Goal: Transaction & Acquisition: Purchase product/service

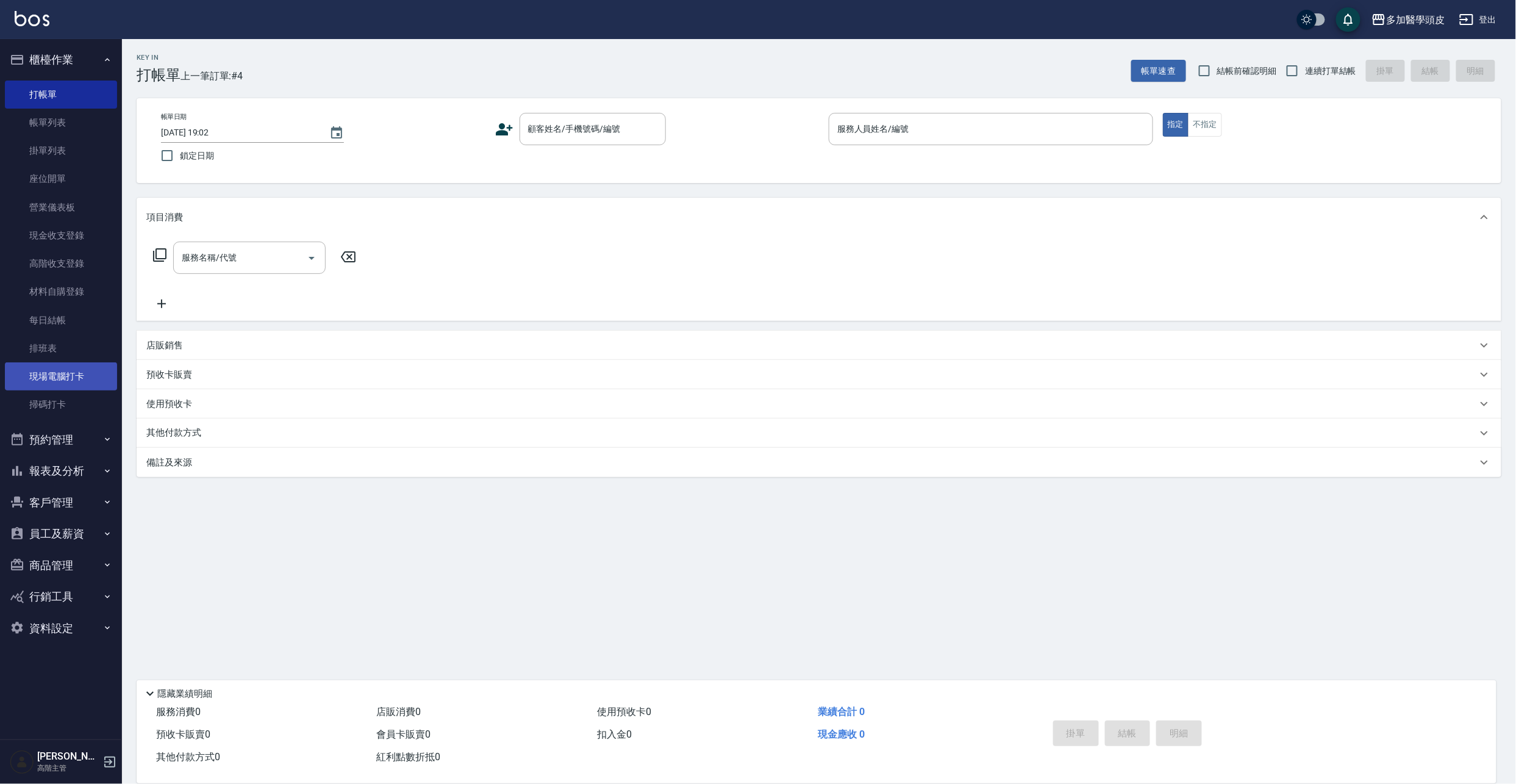
click at [57, 374] on link "現場電腦打卡" at bounding box center [61, 376] width 112 height 28
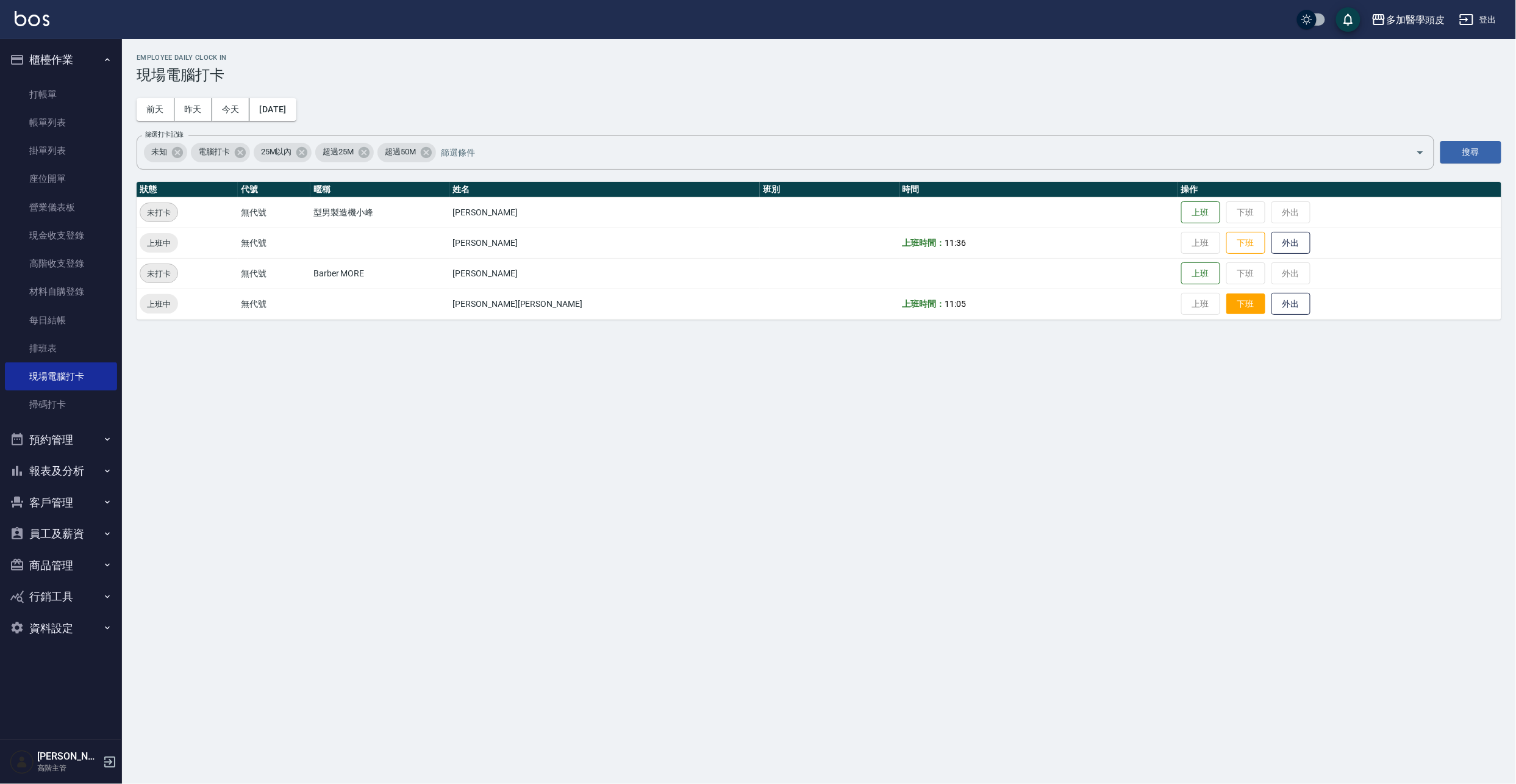
click at [1226, 294] on button "下班" at bounding box center [1246, 304] width 39 height 21
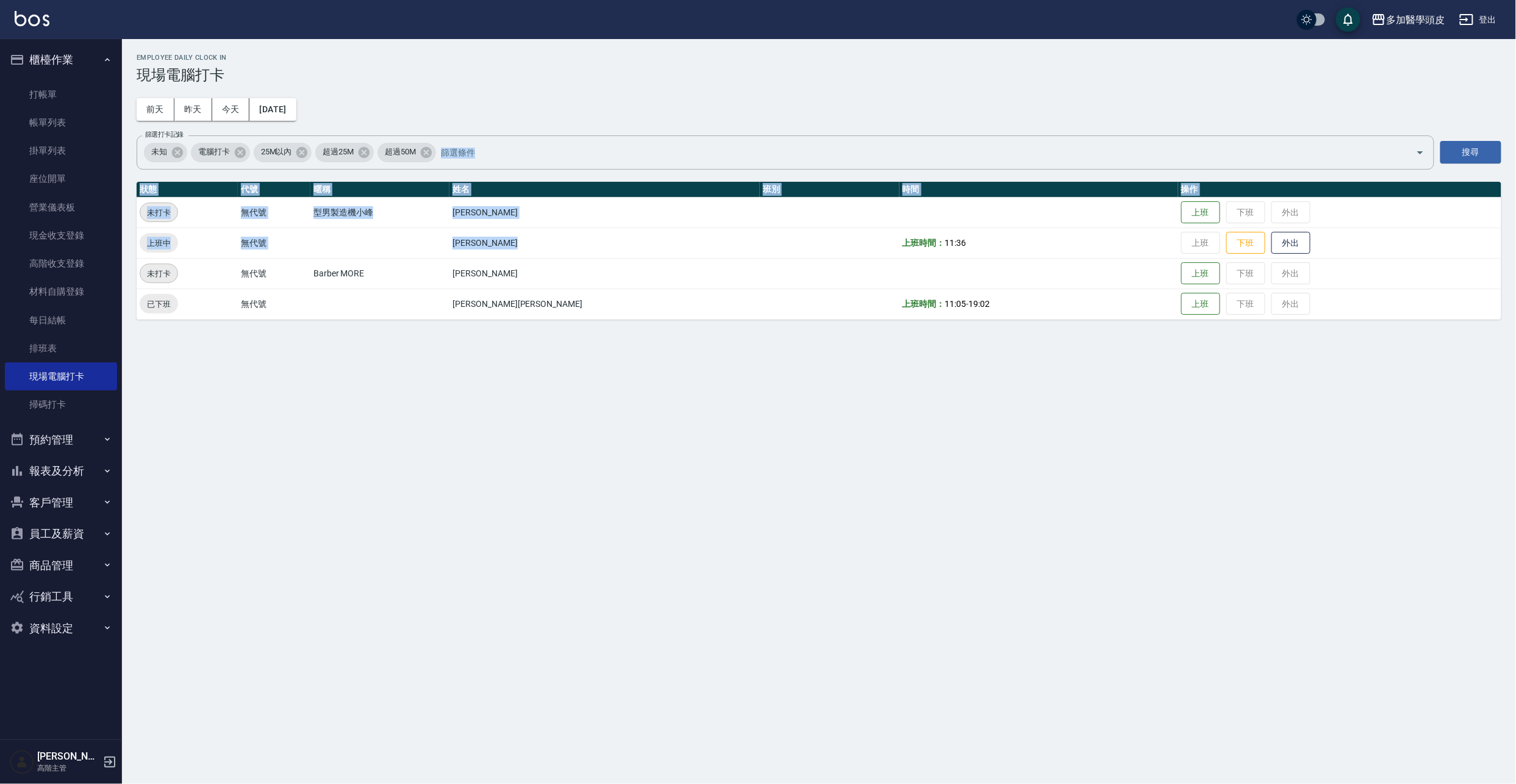
drag, startPoint x: 998, startPoint y: 119, endPoint x: 792, endPoint y: 267, distance: 253.7
click at [792, 267] on div "Employee Daily Clock In 現場電腦打卡 前天 昨天 今天 2025/08/12 篩選打卡記錄 未知 電腦打卡 25M以內 超過25M 超…" at bounding box center [819, 186] width 1394 height 296
click at [1075, 517] on div "Employee Daily Clock In 現場電腦打卡 前天 昨天 今天 2025/08/12 篩選打卡記錄 未知 電腦打卡 25M以內 超過25M 超…" at bounding box center [758, 392] width 1516 height 784
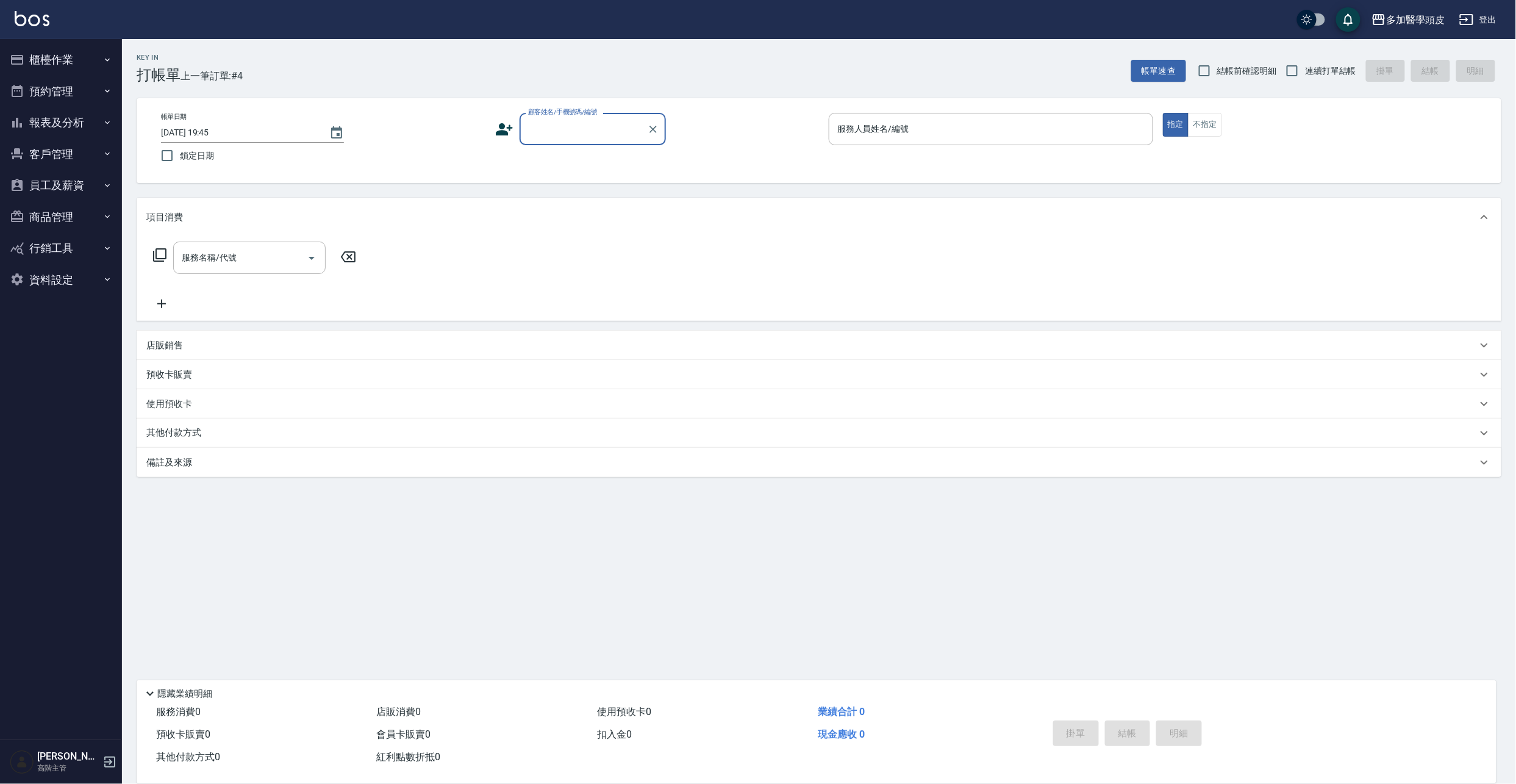
click at [580, 133] on input "顧客姓名/手機號碼/編號" at bounding box center [584, 129] width 117 height 21
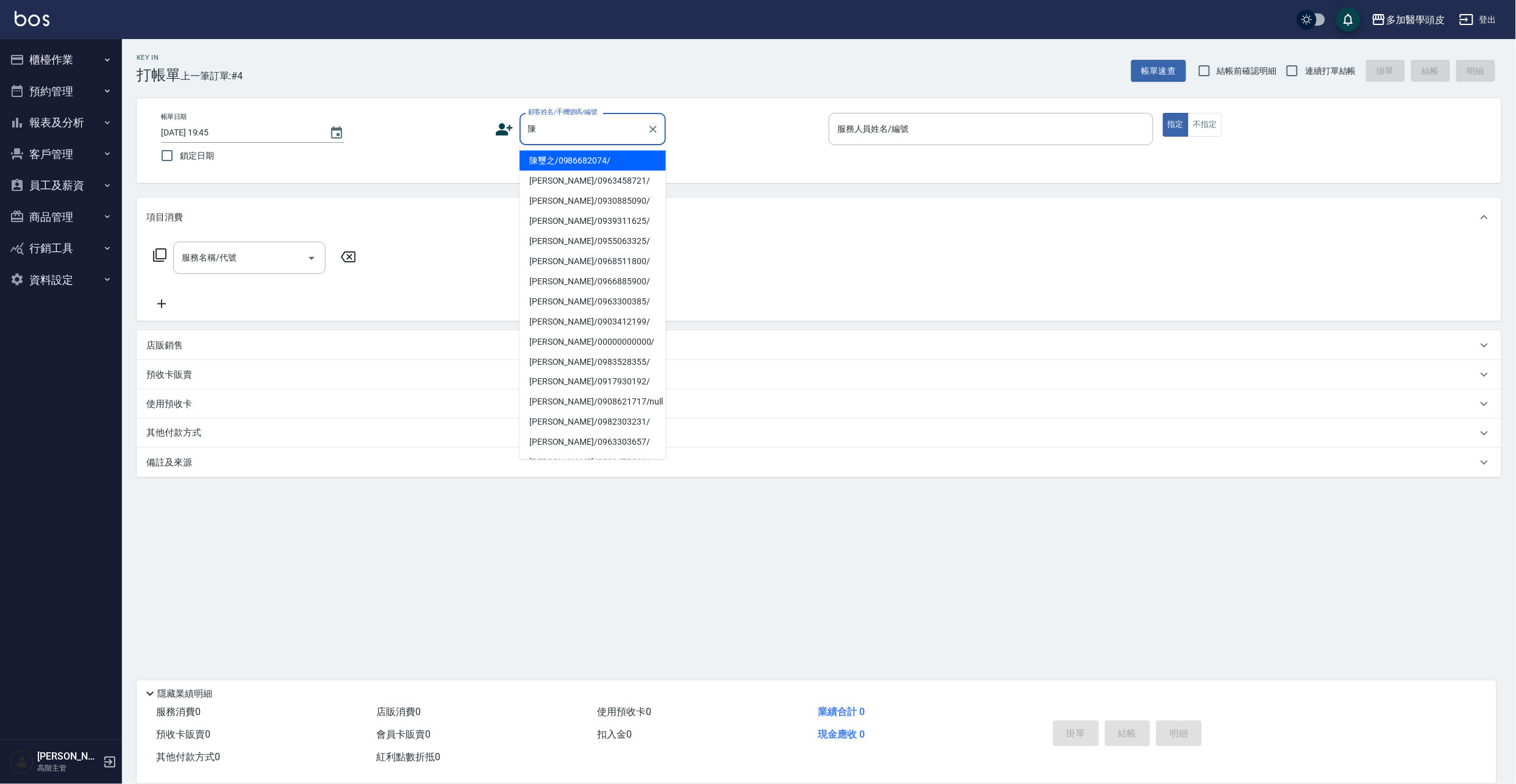
click at [571, 242] on li "陳惠如/0955063325/" at bounding box center [592, 240] width 146 height 20
type input "陳惠如/0955063325/"
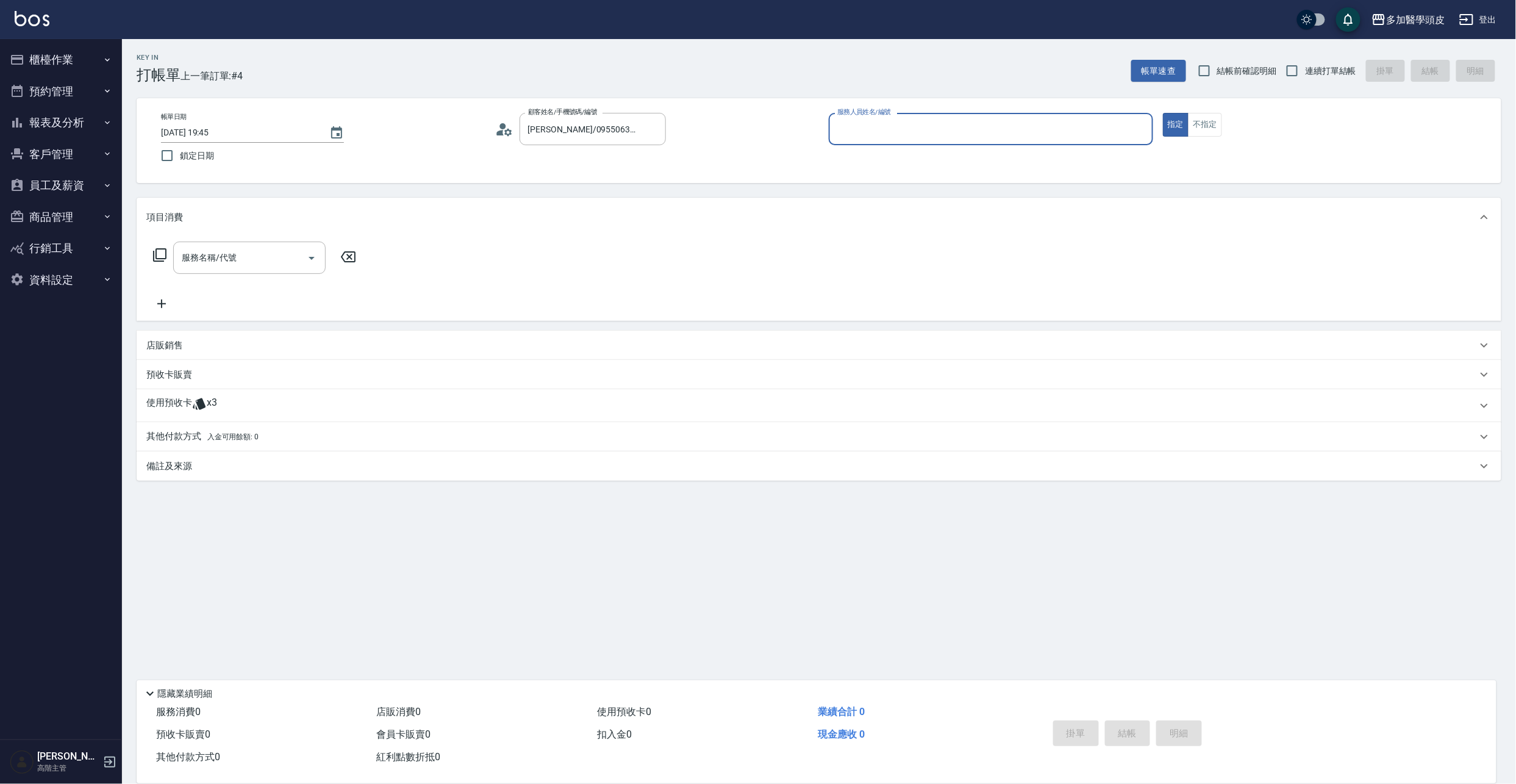
click at [858, 124] on input "服務人員姓名/編號" at bounding box center [991, 129] width 313 height 21
click at [839, 159] on span "葉小妹 Uni (無代號)" at bounding box center [919, 160] width 161 height 13
type input "葉小妹 Uni(無代號)"
click at [312, 266] on button "Open" at bounding box center [311, 258] width 19 height 19
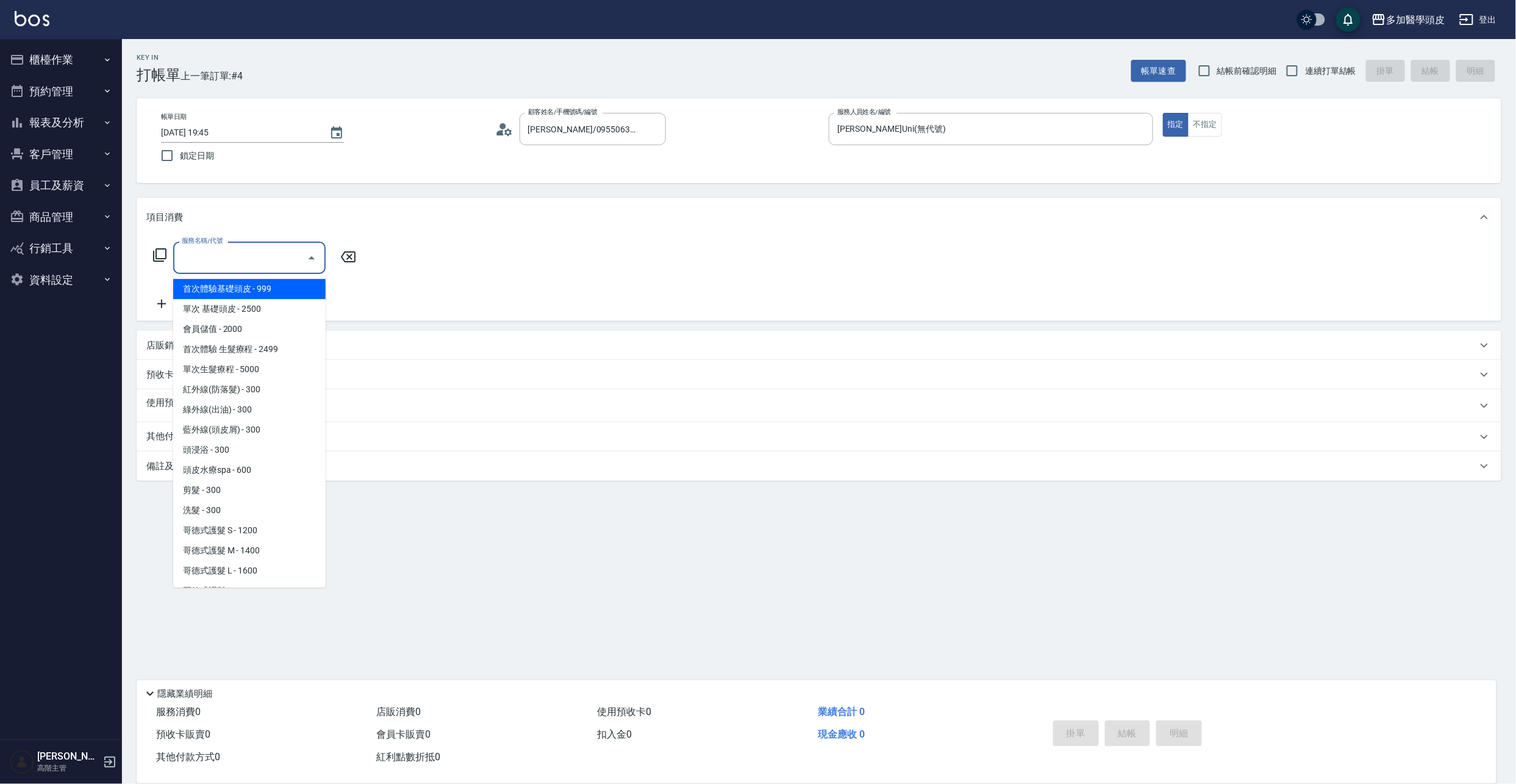
click at [299, 291] on span "首次體驗基礎頭皮 - 999" at bounding box center [249, 289] width 152 height 20
type input "首次體驗基礎頭皮(A001)"
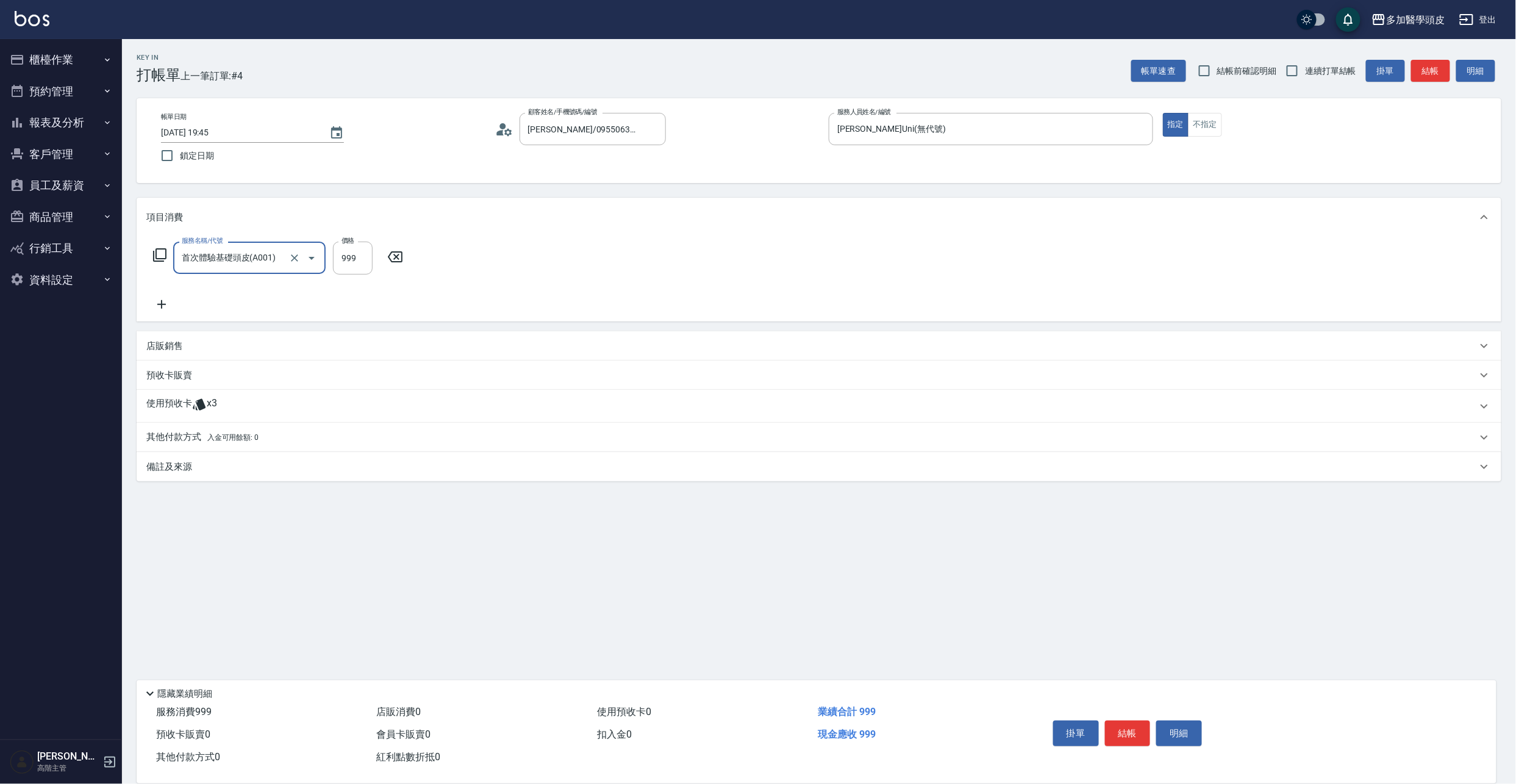
click at [257, 440] on span "入金可用餘額: 0" at bounding box center [233, 437] width 51 height 9
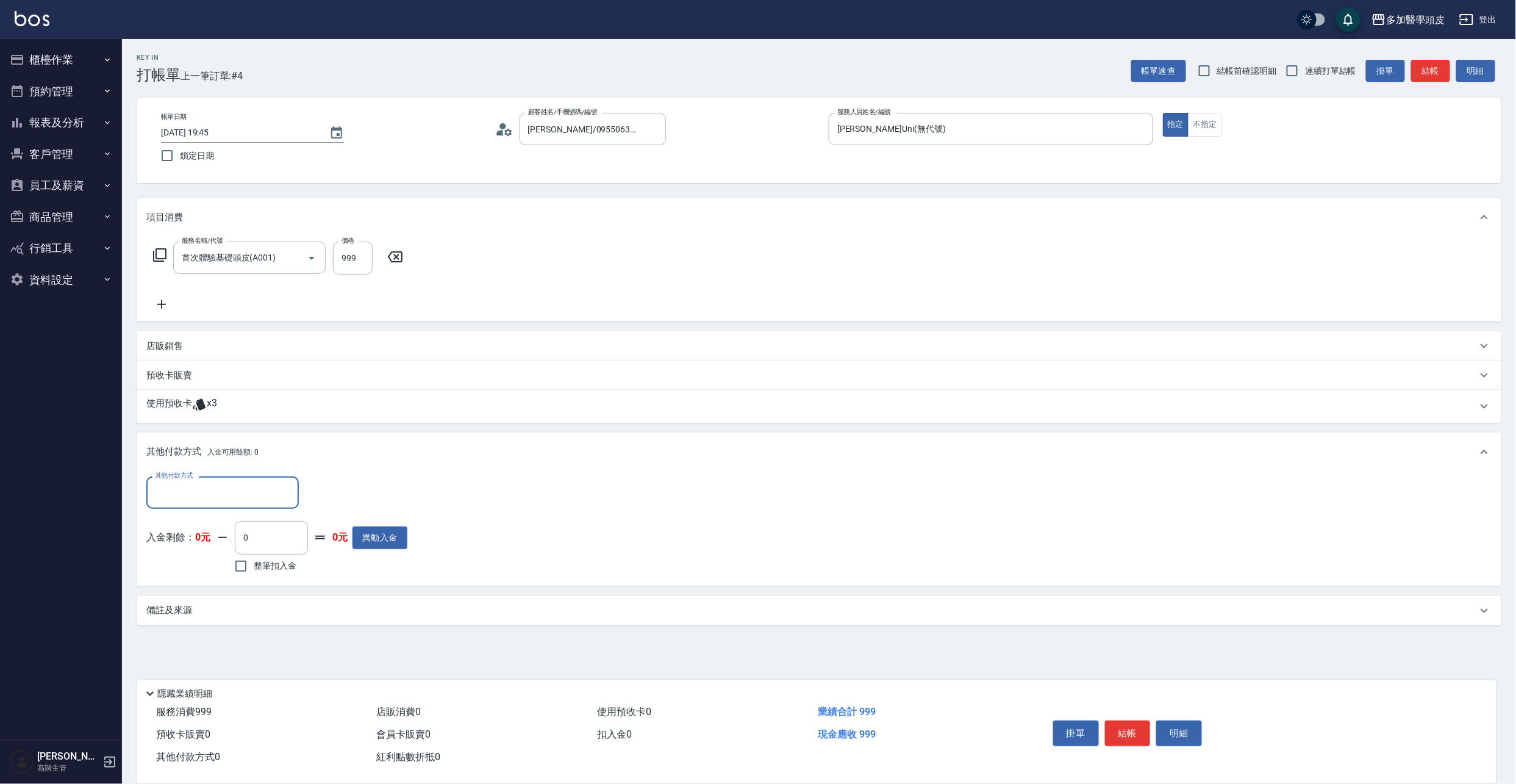
click at [253, 486] on input "其他付款方式" at bounding box center [223, 492] width 142 height 21
click at [254, 529] on span "信用卡" at bounding box center [222, 523] width 152 height 20
type input "信用卡"
click at [332, 496] on input "0" at bounding box center [352, 492] width 91 height 33
type input "999"
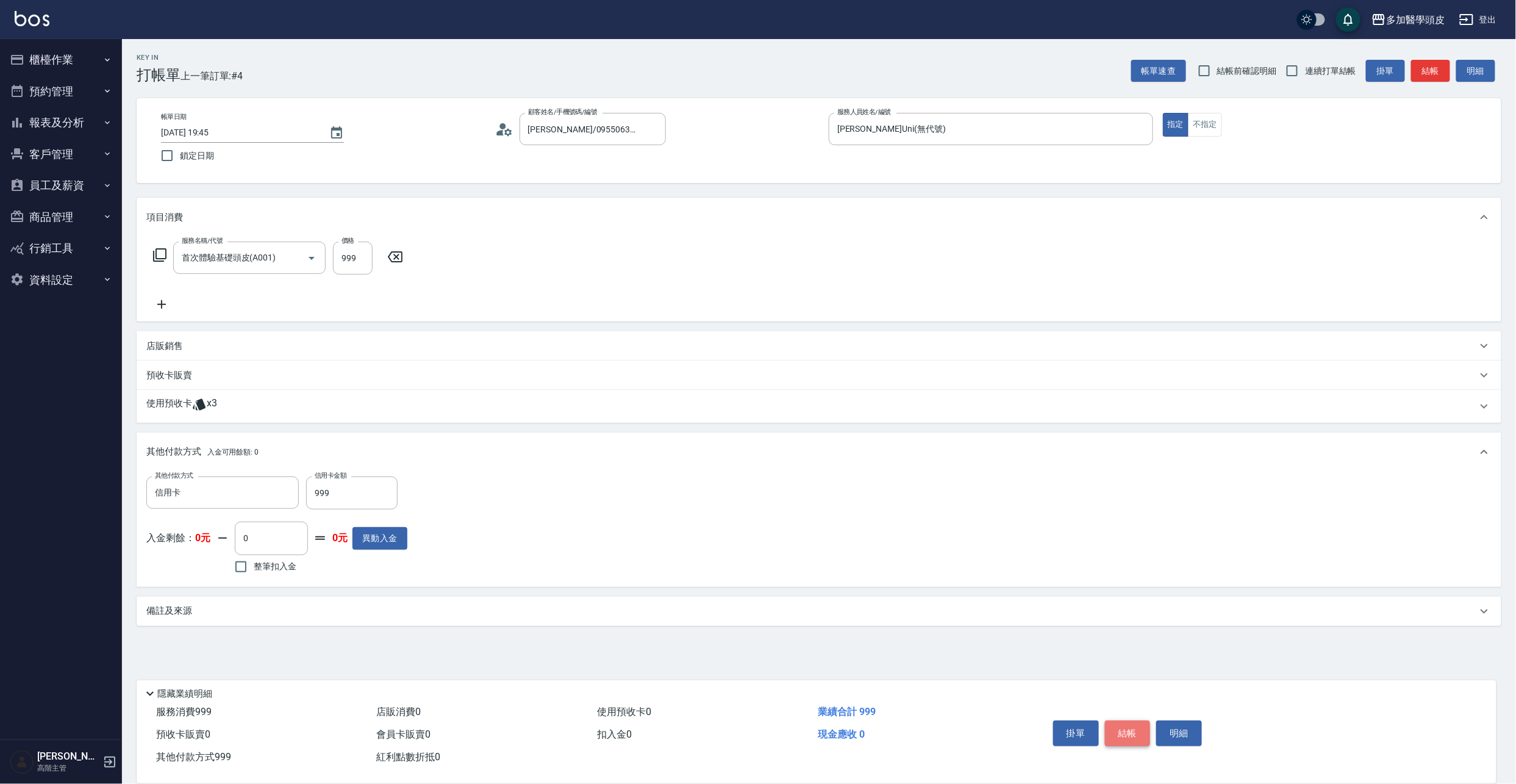
click at [1122, 727] on button "結帳" at bounding box center [1127, 733] width 46 height 25
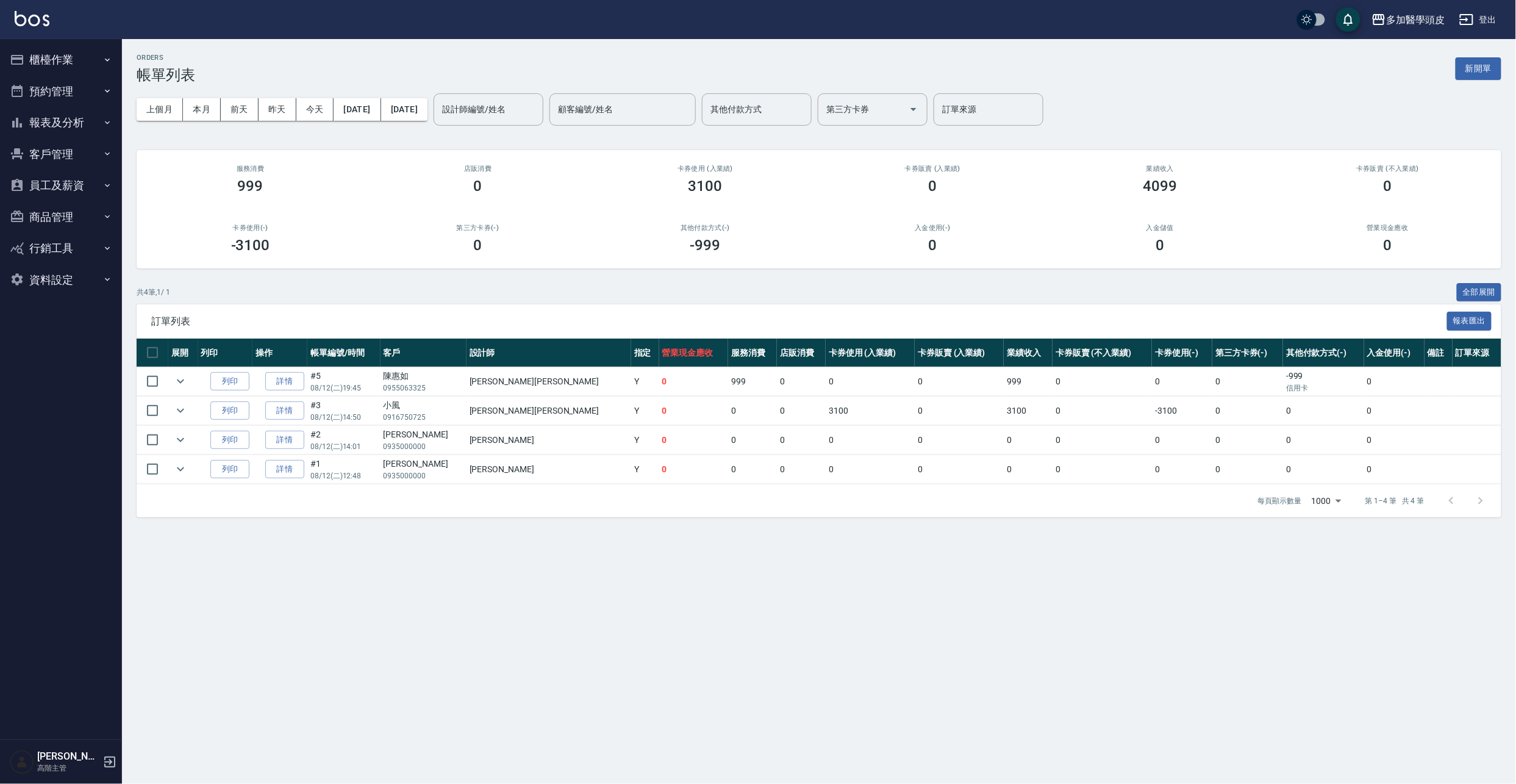
click at [58, 57] on button "櫃檯作業" at bounding box center [61, 59] width 112 height 32
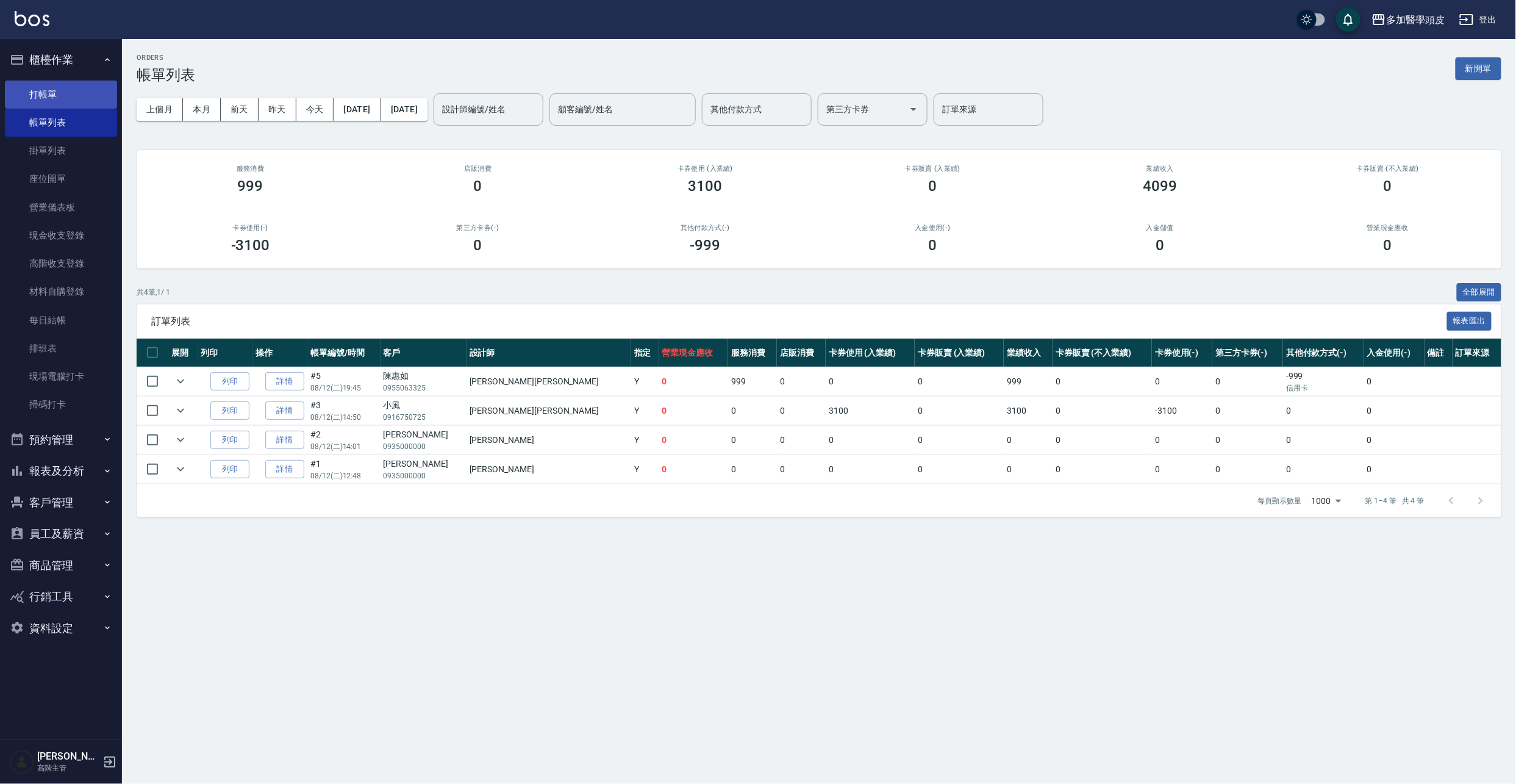
drag, startPoint x: 49, startPoint y: 96, endPoint x: 57, endPoint y: 98, distance: 8.2
click at [49, 96] on link "打帳單" at bounding box center [61, 94] width 112 height 28
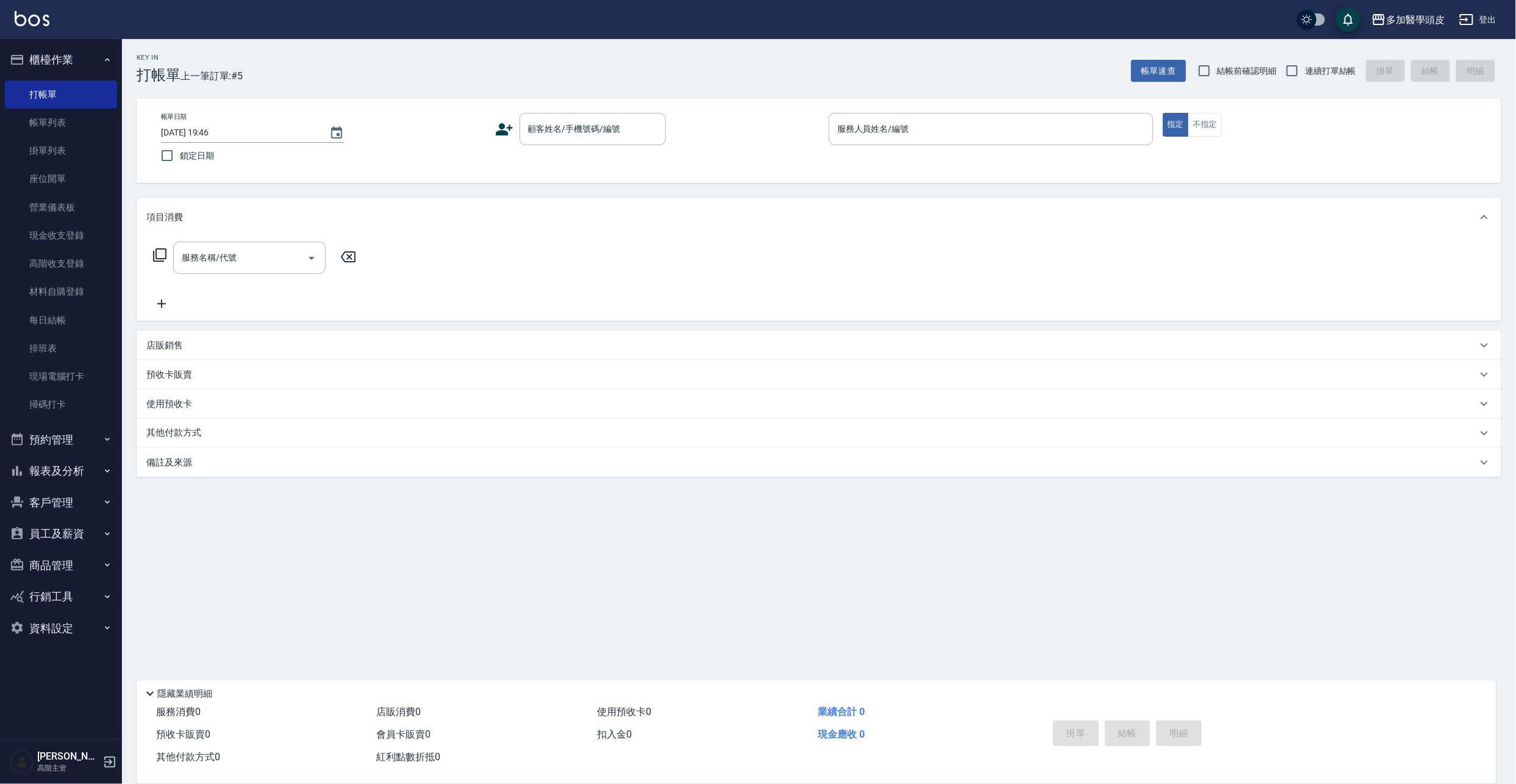
click at [497, 133] on icon at bounding box center [505, 129] width 17 height 13
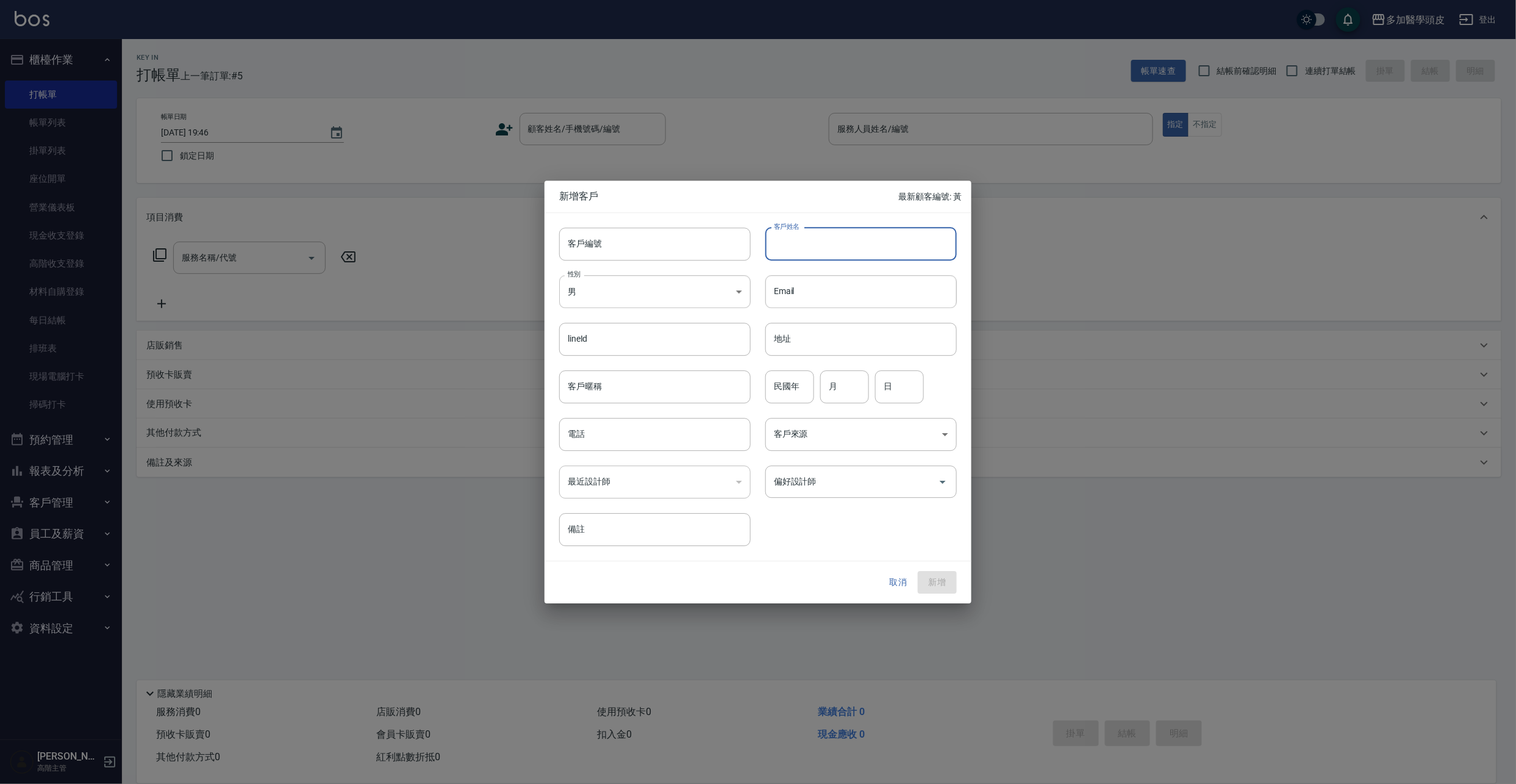
click at [867, 242] on input "客戶姓名" at bounding box center [862, 244] width 192 height 33
click at [828, 239] on input "客戶姓名" at bounding box center [862, 244] width 192 height 33
type input "林文雄"
click at [798, 393] on input "民國年" at bounding box center [790, 387] width 48 height 33
type input "60"
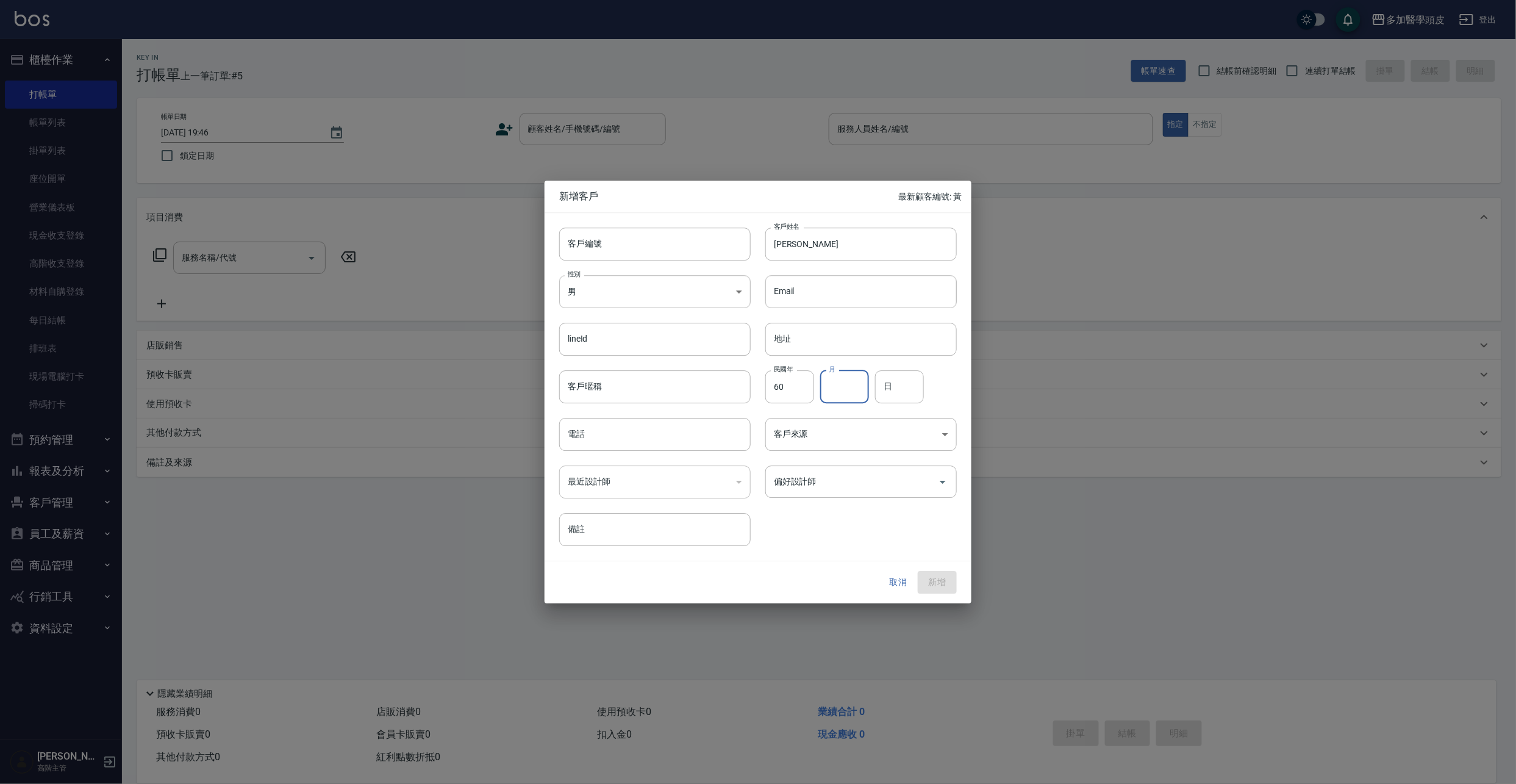
click at [855, 384] on input "月" at bounding box center [844, 387] width 48 height 33
type input "10"
drag, startPoint x: 905, startPoint y: 389, endPoint x: 899, endPoint y: 382, distance: 9.2
click at [905, 389] on input "日" at bounding box center [900, 387] width 48 height 33
type input "16"
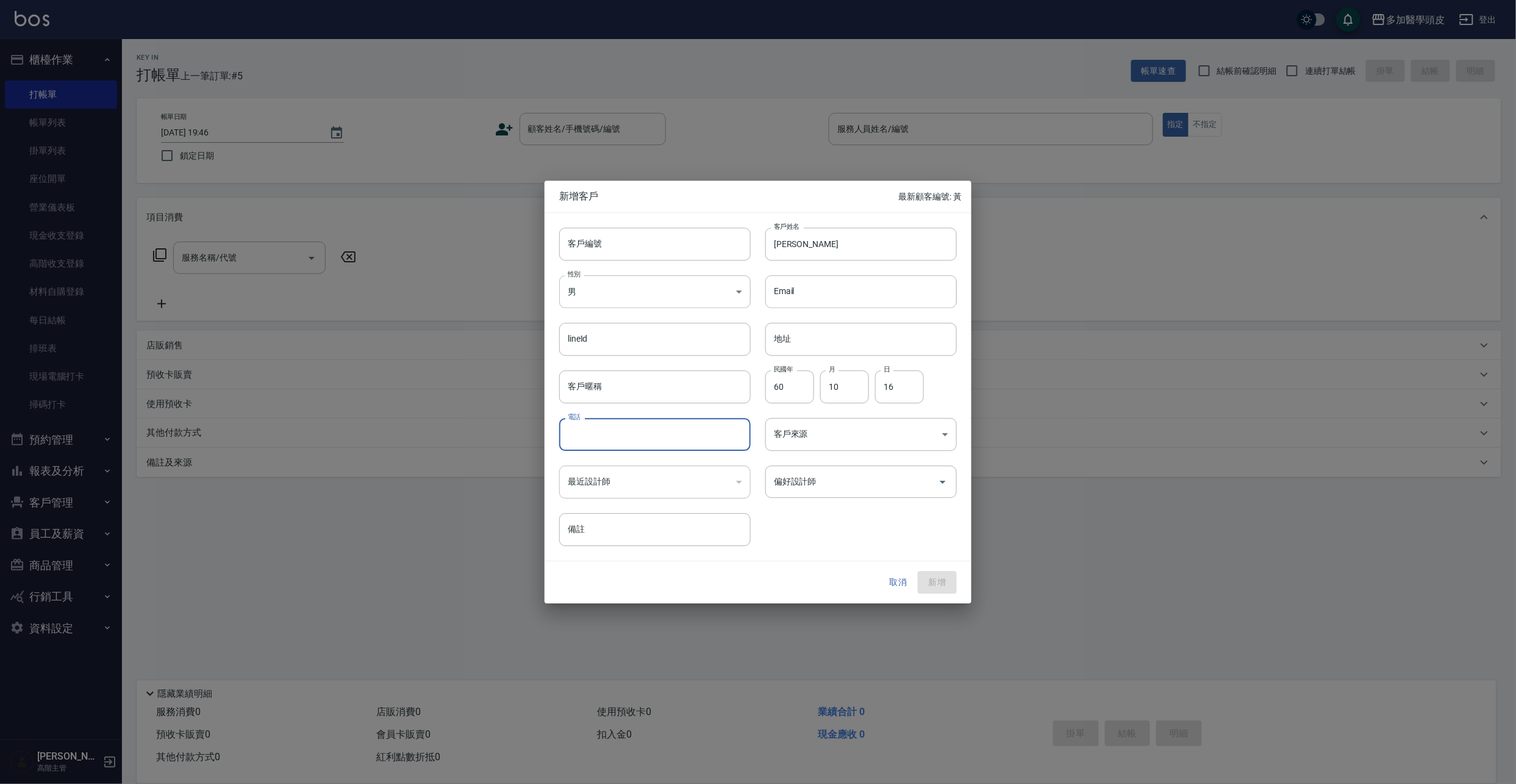
click at [629, 428] on input "電話" at bounding box center [655, 434] width 192 height 33
type input "0955870123"
click at [936, 580] on button "新增" at bounding box center [937, 582] width 39 height 22
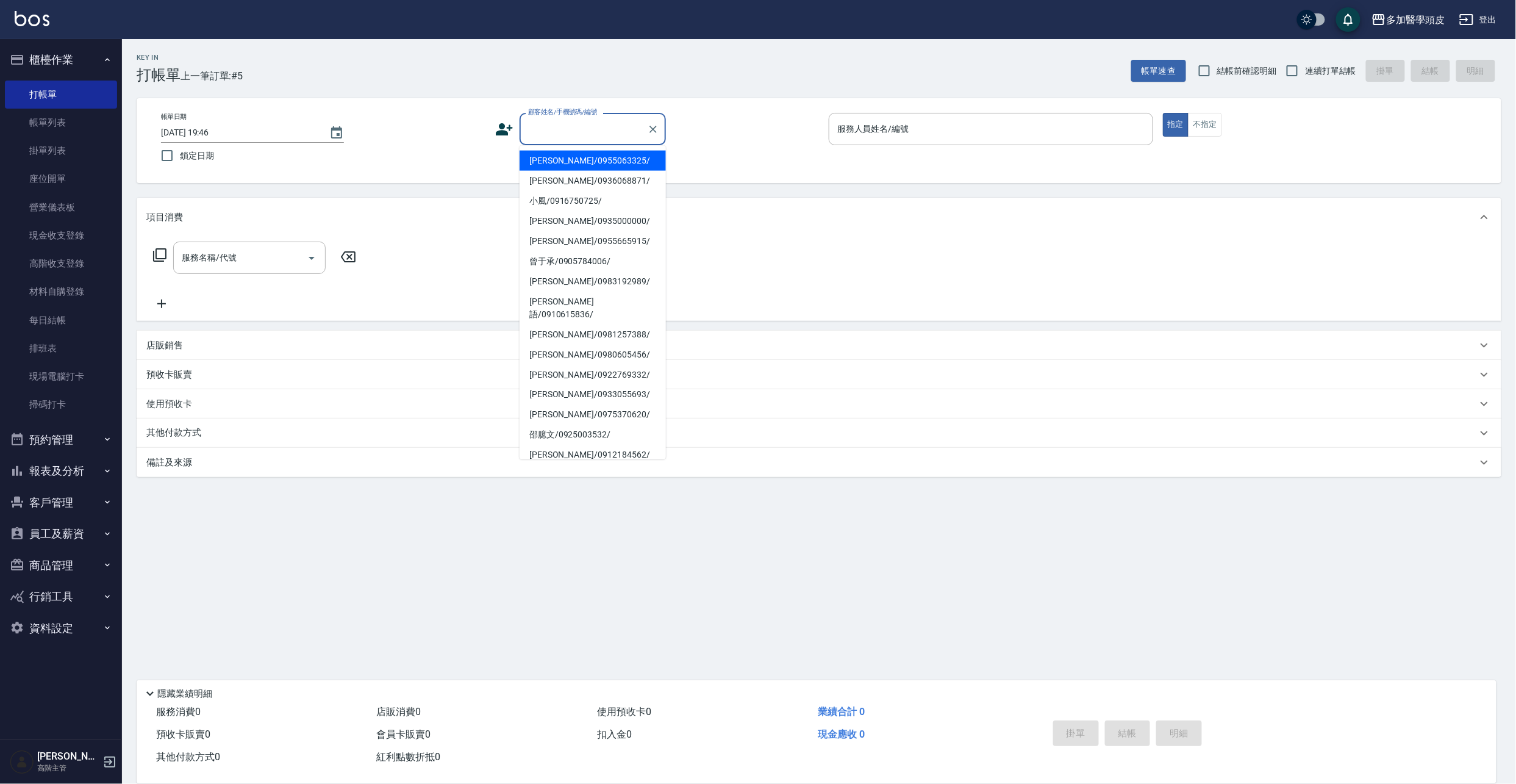
click at [633, 123] on input "顧客姓名/手機號碼/編號" at bounding box center [584, 129] width 117 height 21
click at [604, 157] on li "林文雄/0955870123/" at bounding box center [592, 160] width 146 height 20
type input "林文雄/0955870123/"
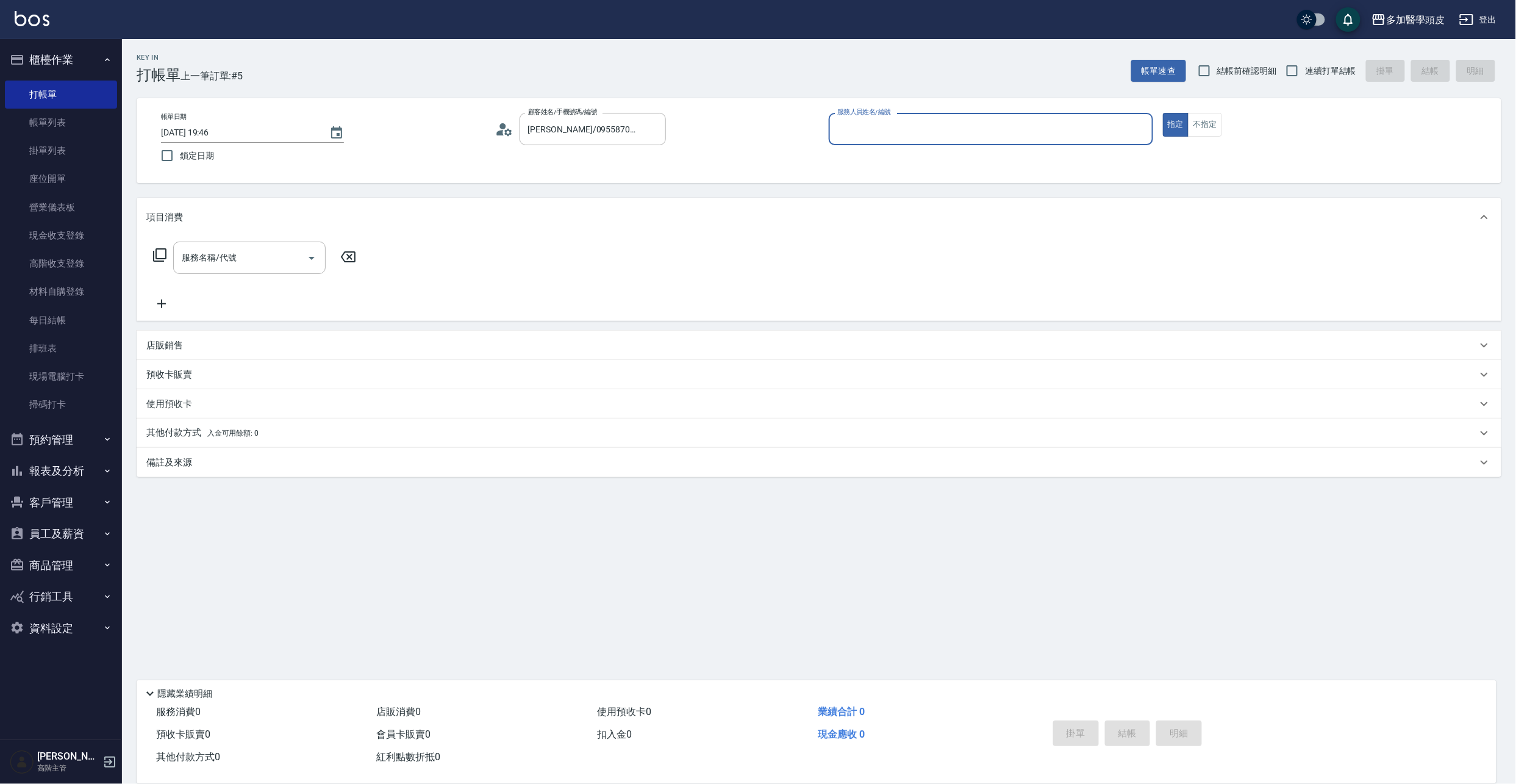
click at [873, 125] on input "服務人員姓名/編號" at bounding box center [991, 129] width 313 height 21
click at [859, 164] on span "張祖惠 (無代號)" at bounding box center [886, 160] width 96 height 13
type input "張祖惠(無代號)"
click at [313, 259] on icon "Open" at bounding box center [311, 258] width 15 height 15
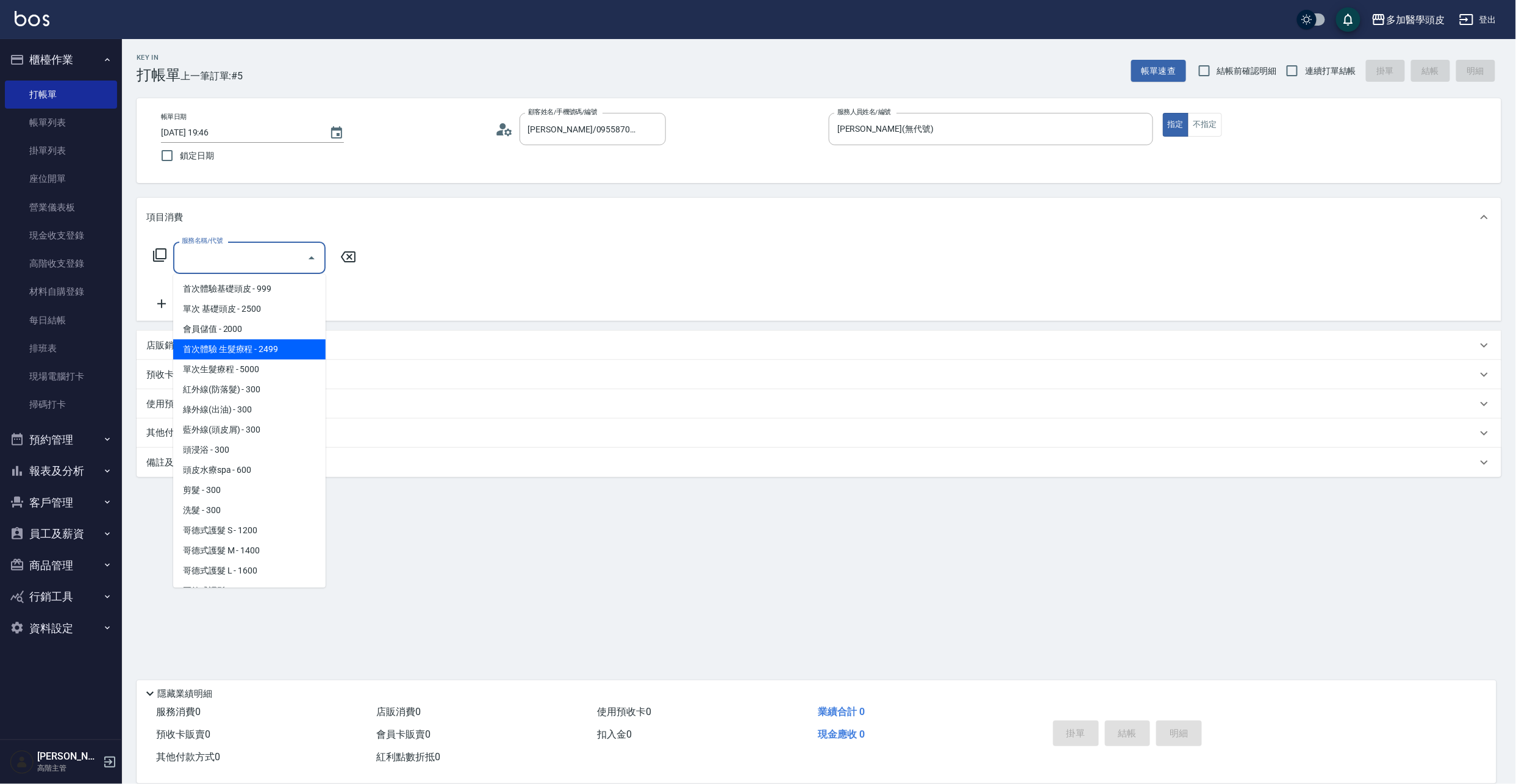
click at [279, 346] on span "首次體驗 生髮療程 - 2499" at bounding box center [249, 349] width 152 height 20
type input "首次體驗 生髮療程 (B001)"
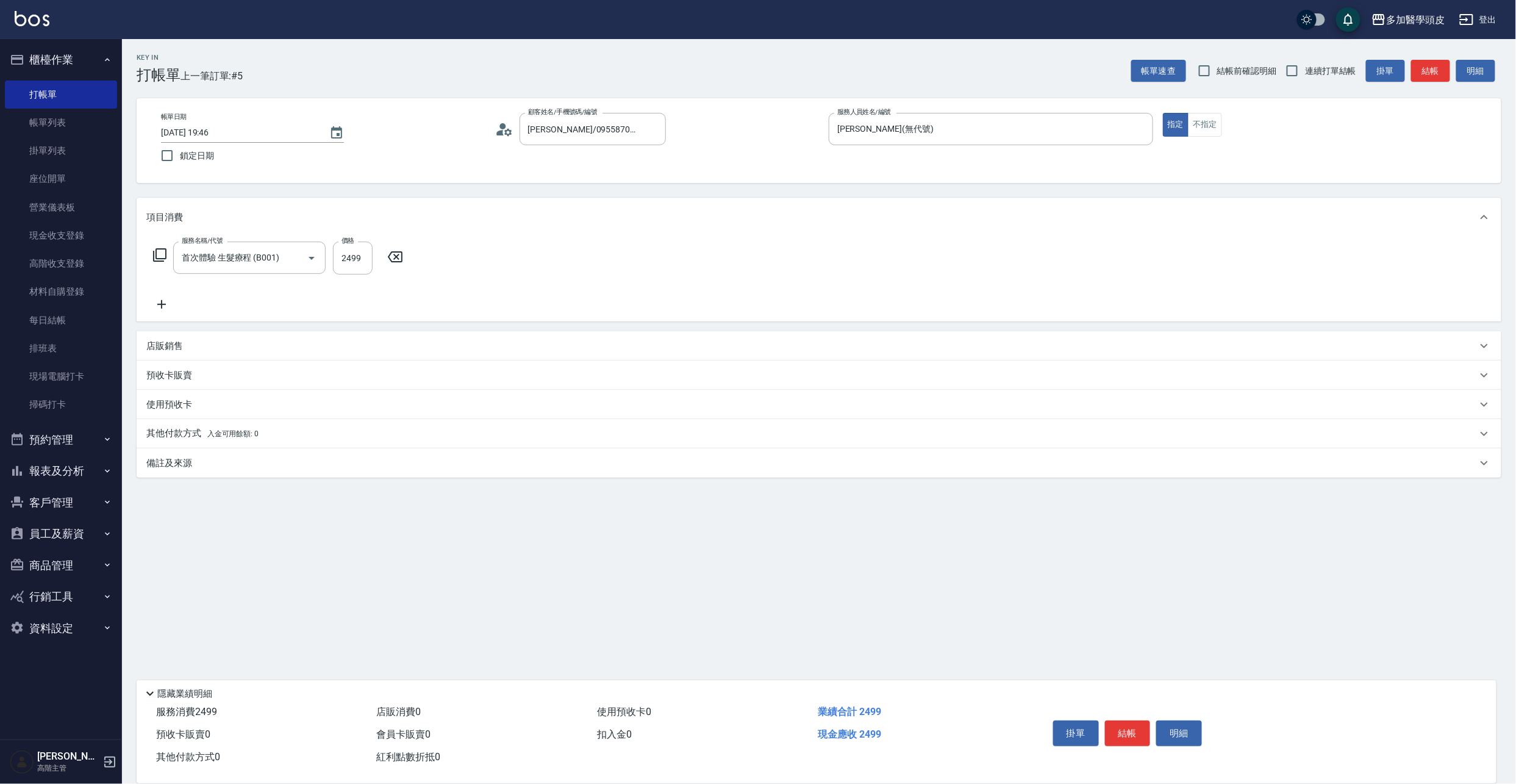
click at [176, 371] on p "預收卡販賣" at bounding box center [169, 375] width 46 height 13
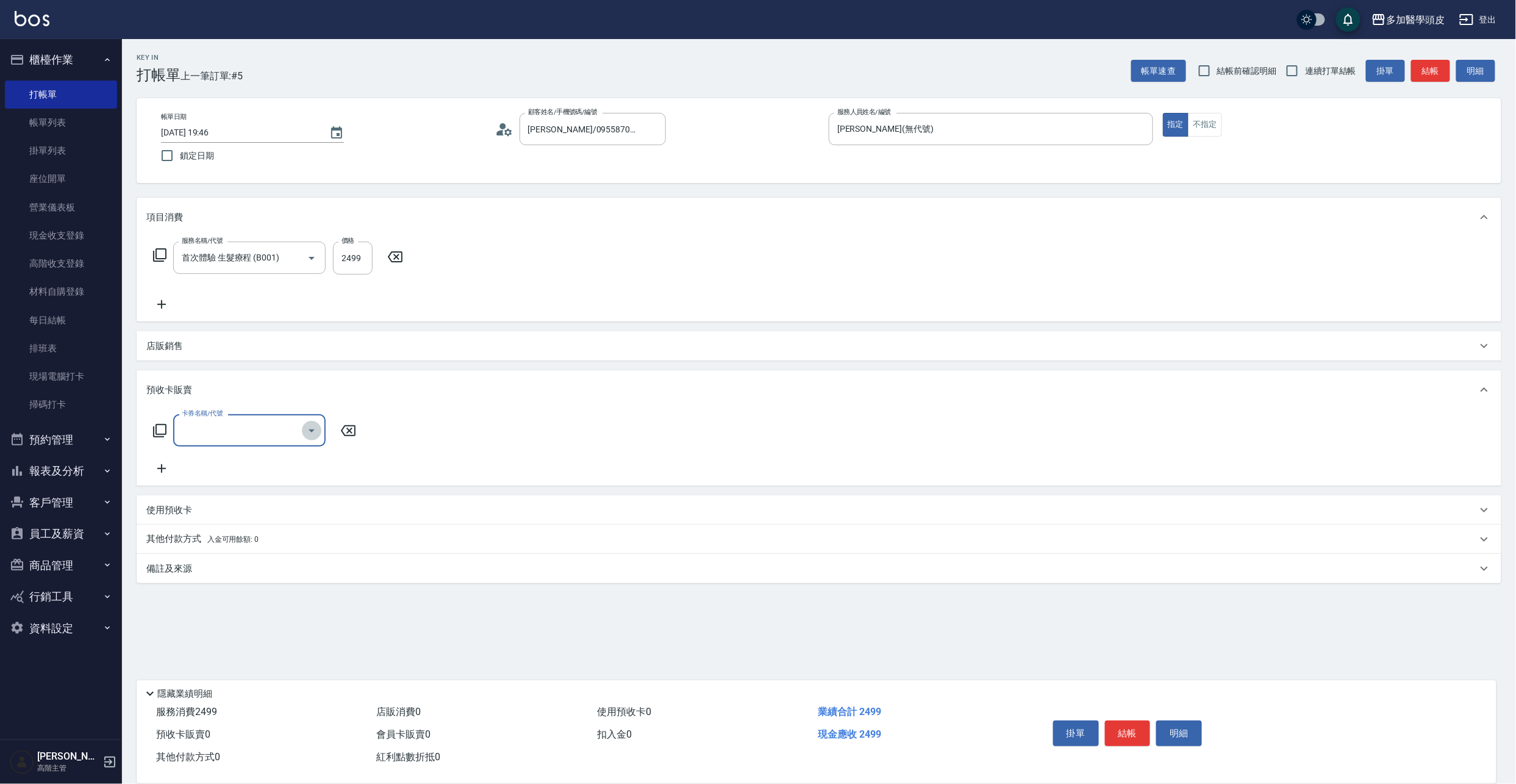
click at [310, 432] on icon "Open" at bounding box center [311, 430] width 15 height 15
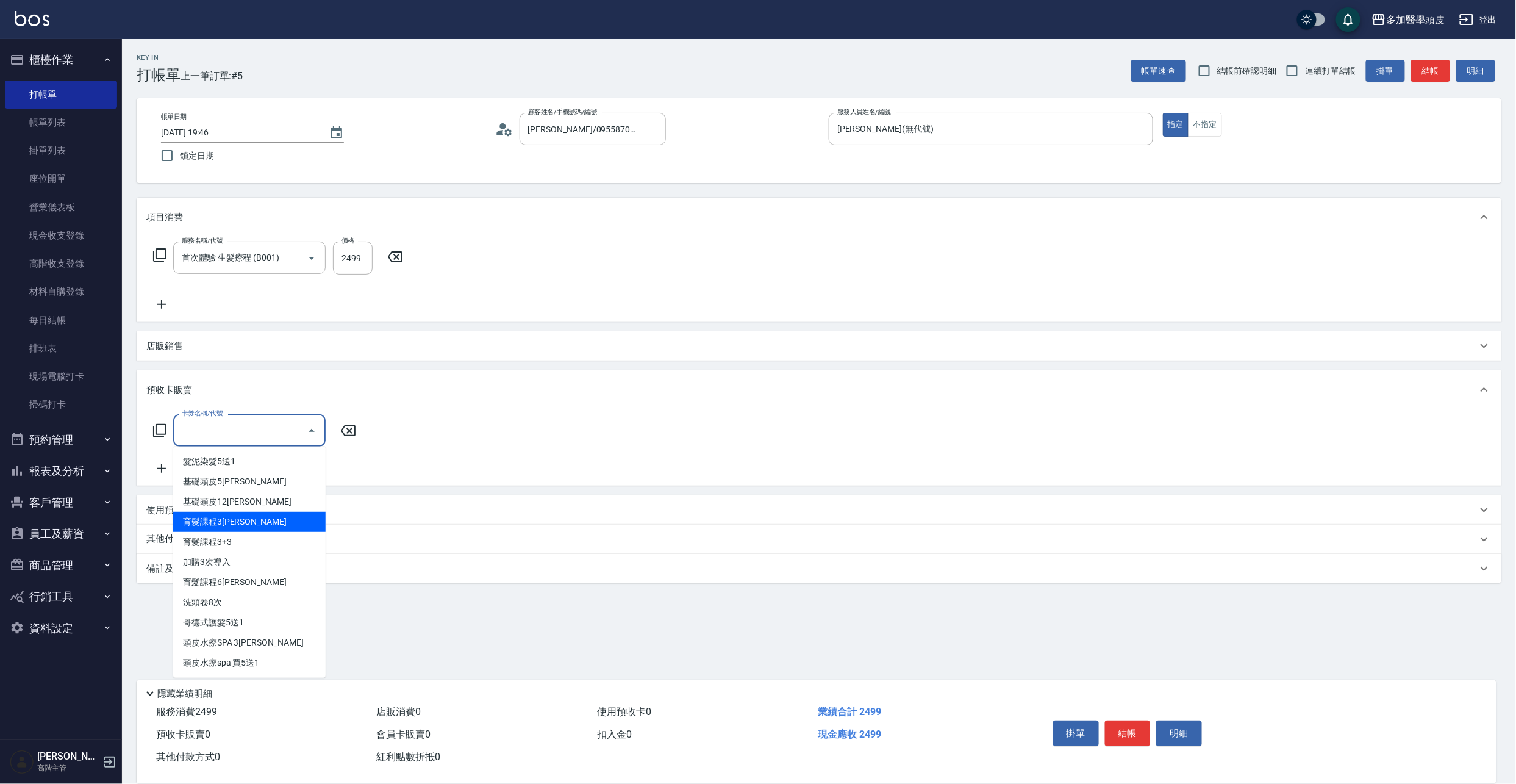
click at [213, 520] on span "育髮課程3堂" at bounding box center [249, 521] width 152 height 20
type input "育髮課程3堂(S3)"
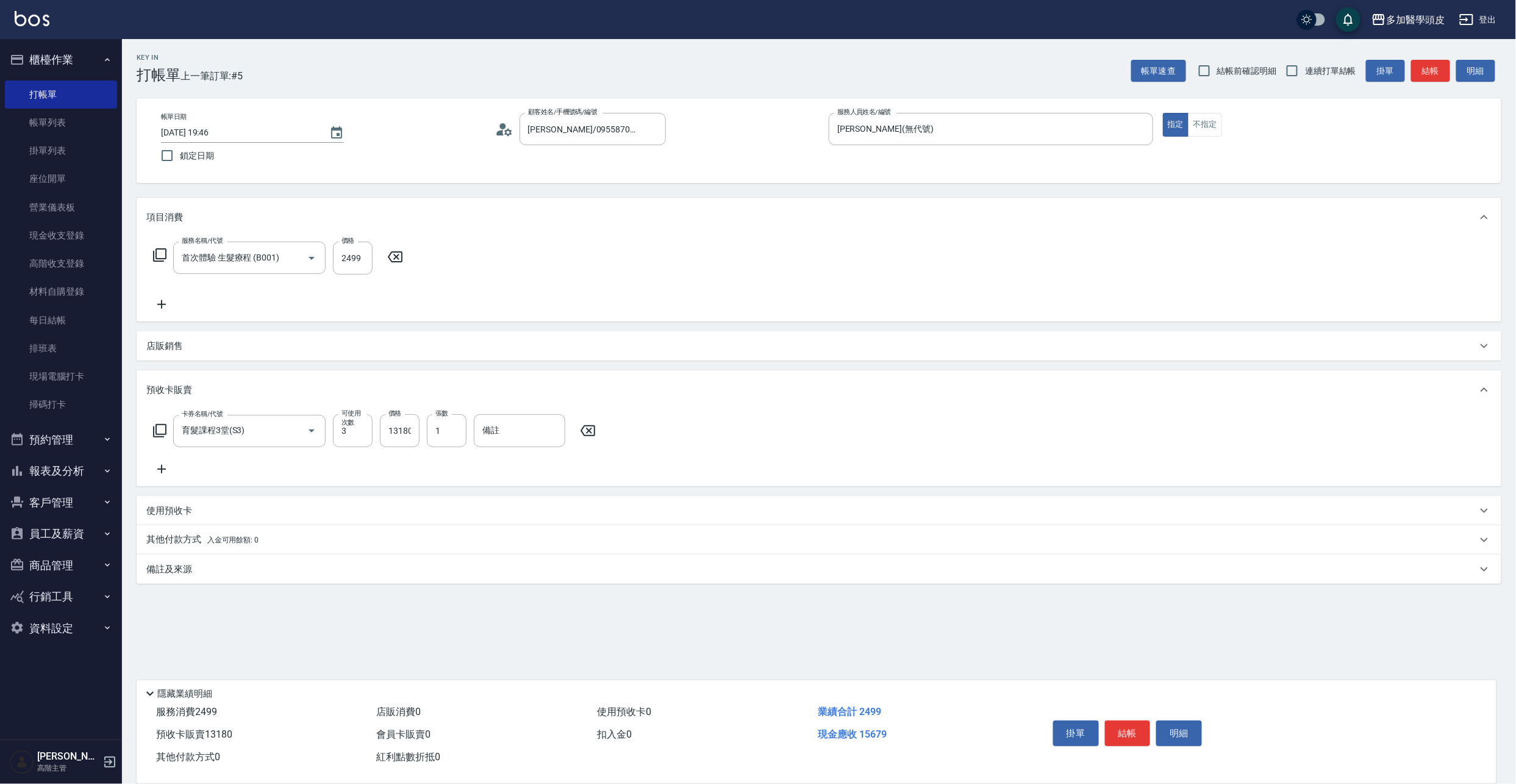
click at [174, 343] on p "店販銷售" at bounding box center [165, 345] width 37 height 13
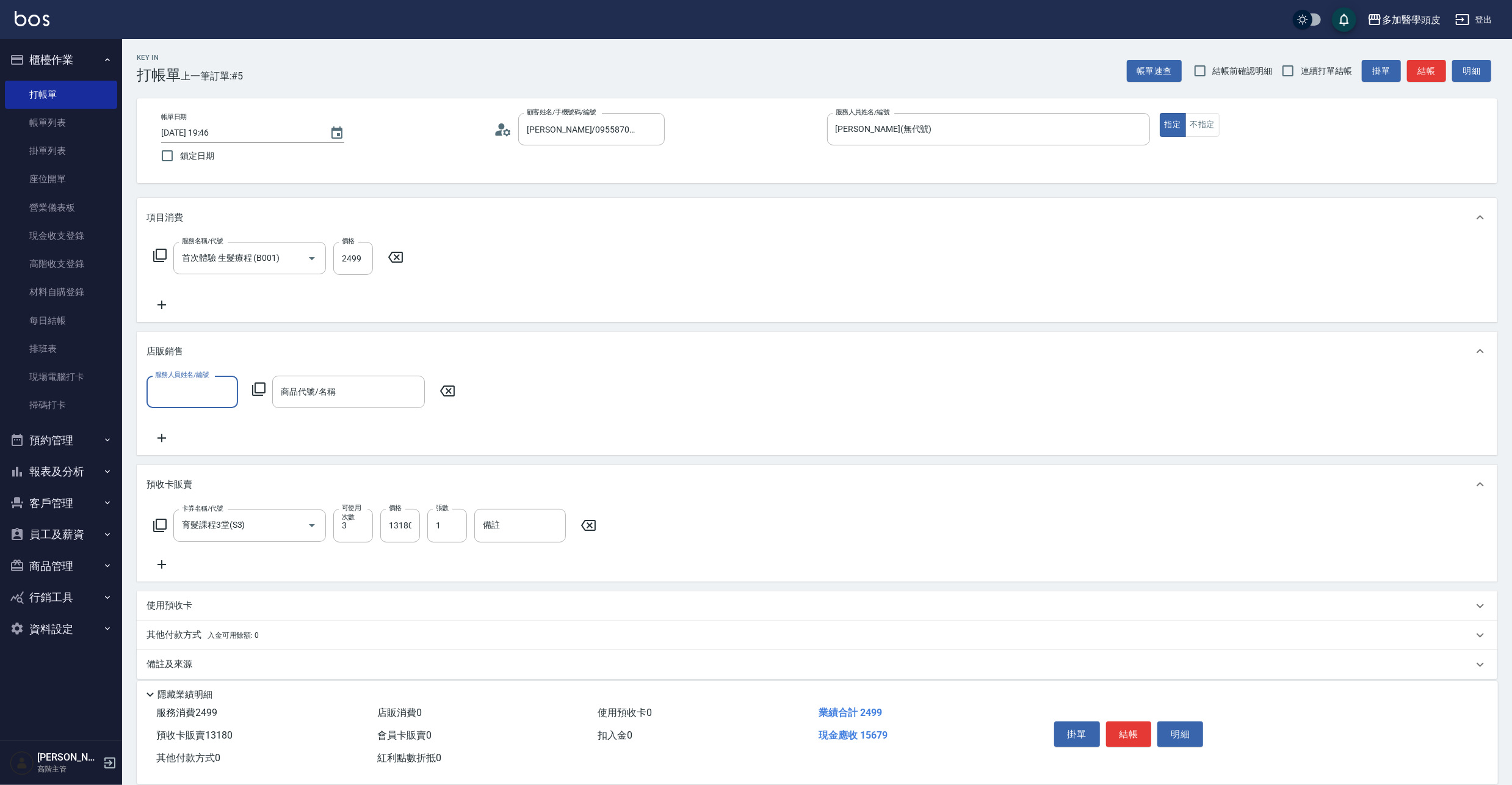
click at [220, 394] on input "服務人員姓名/編號" at bounding box center [192, 392] width 80 height 21
click at [218, 424] on div "張祖惠 (無代號)" at bounding box center [192, 429] width 91 height 33
type input "張祖惠(無代號)"
click at [373, 392] on input "商品代號/名稱" at bounding box center [348, 392] width 142 height 21
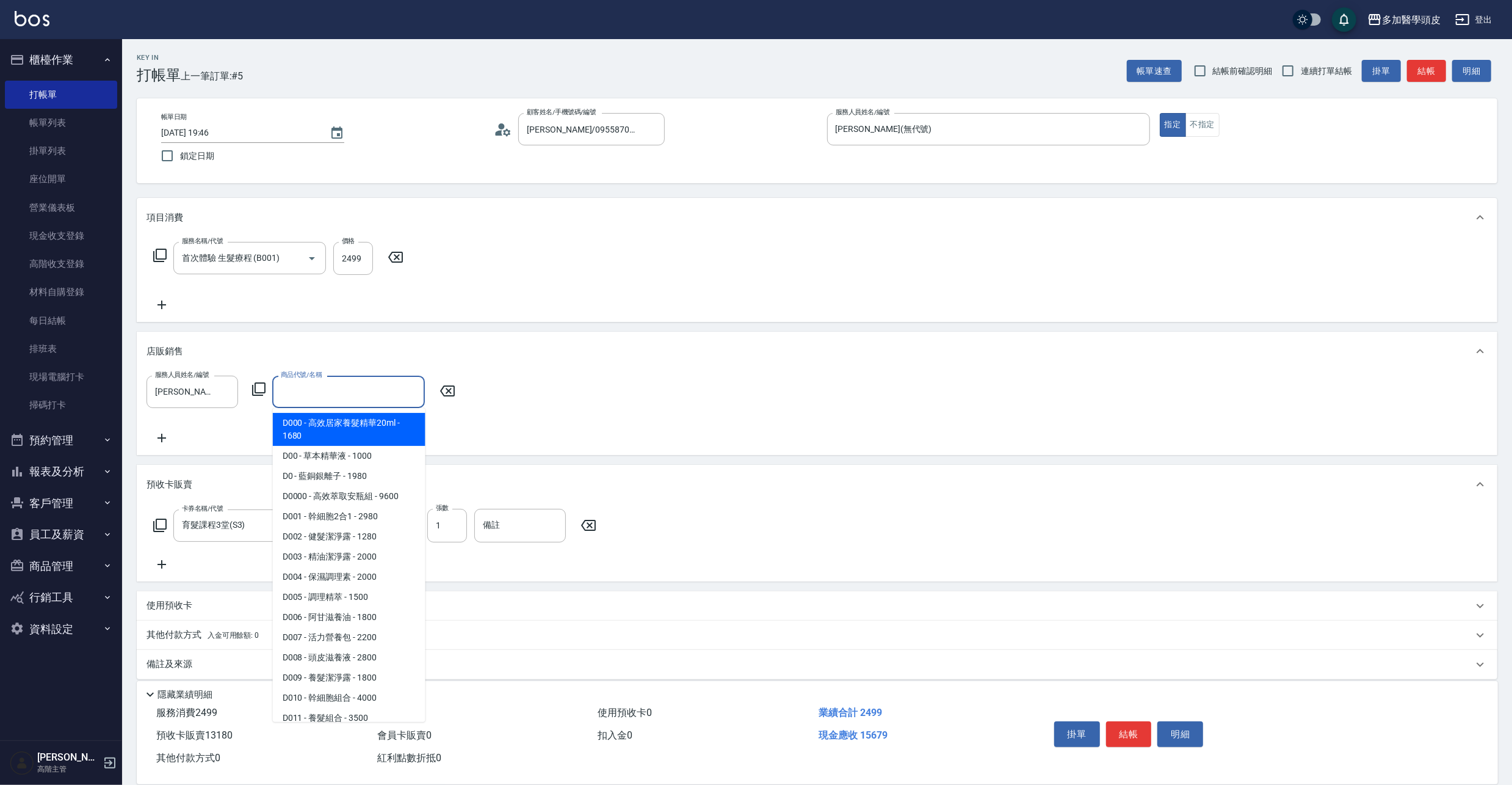
click at [373, 425] on span "D000 - 高效居家養髮精華20ml - 1680" at bounding box center [348, 429] width 152 height 33
type input "高效居家養髮精華20ml"
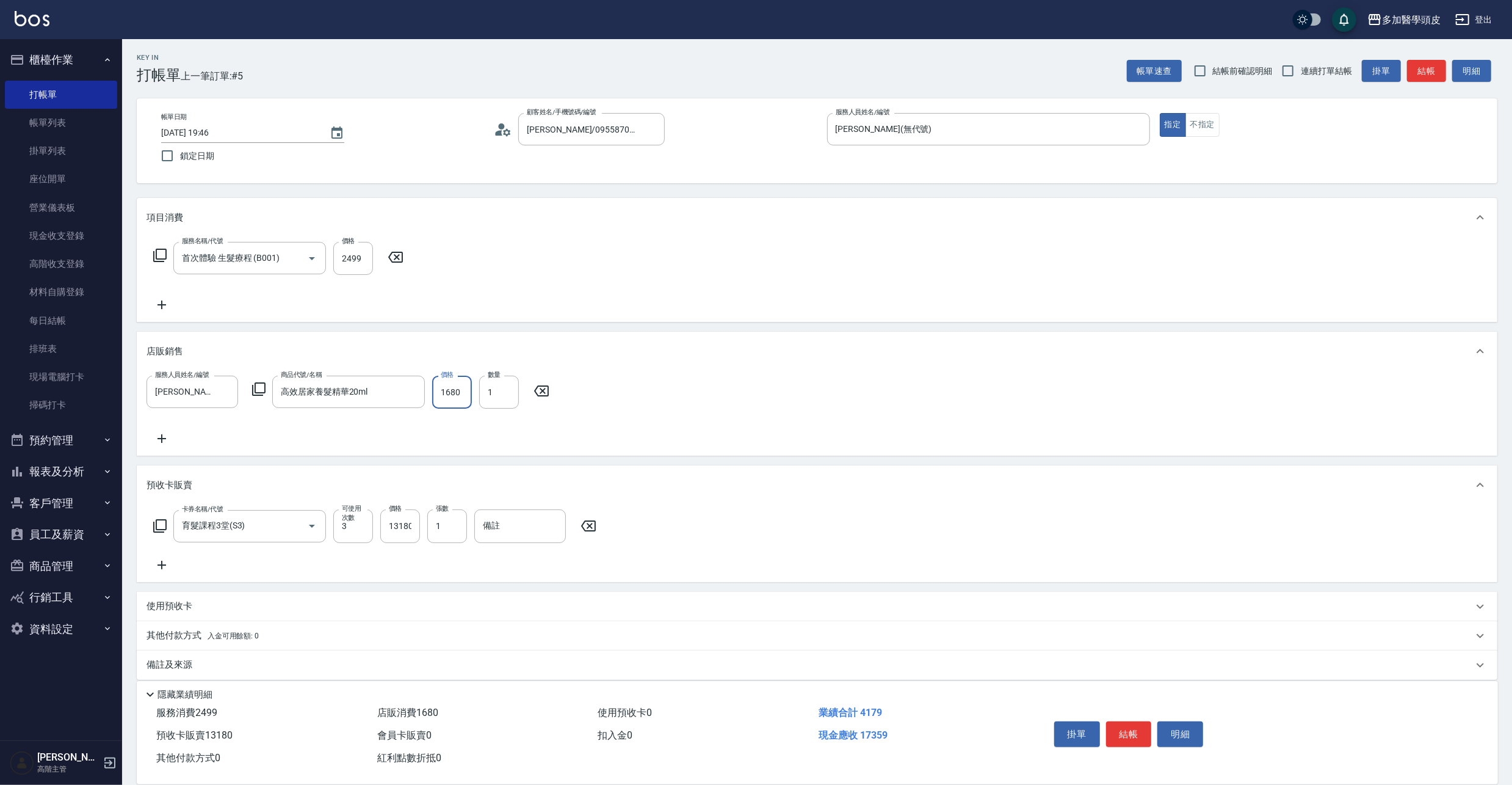
click at [465, 386] on input "1680" at bounding box center [451, 392] width 40 height 33
type input "1512"
click at [499, 384] on input "1" at bounding box center [499, 392] width 40 height 33
type input "2"
click at [157, 436] on icon at bounding box center [161, 438] width 30 height 15
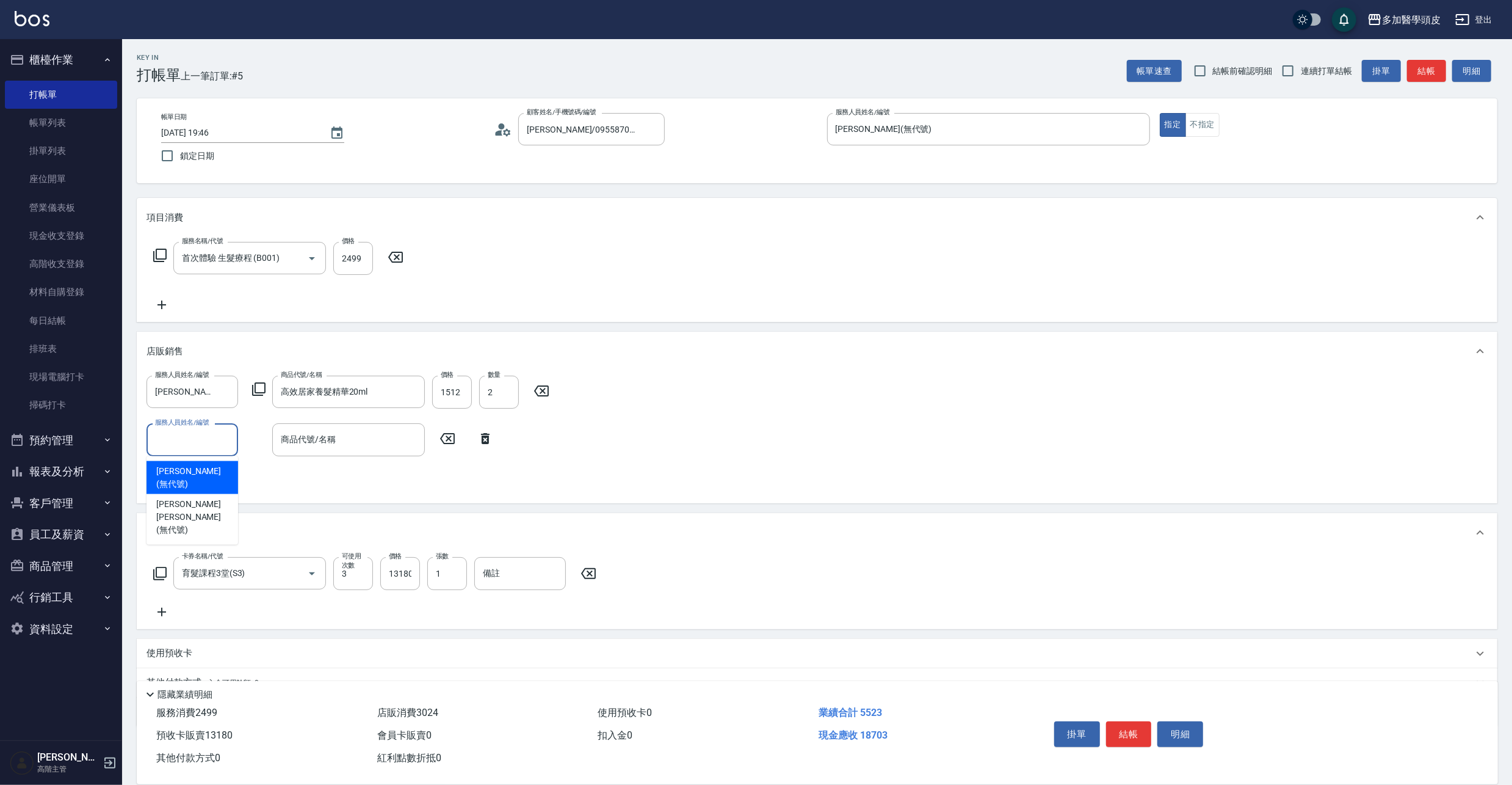
click at [217, 435] on input "服務人員姓名/編號" at bounding box center [192, 440] width 80 height 21
drag, startPoint x: 203, startPoint y: 471, endPoint x: 264, endPoint y: 471, distance: 61.0
click at [204, 471] on span "張祖惠 (無代號)" at bounding box center [192, 477] width 72 height 25
type input "張祖惠(無代號)"
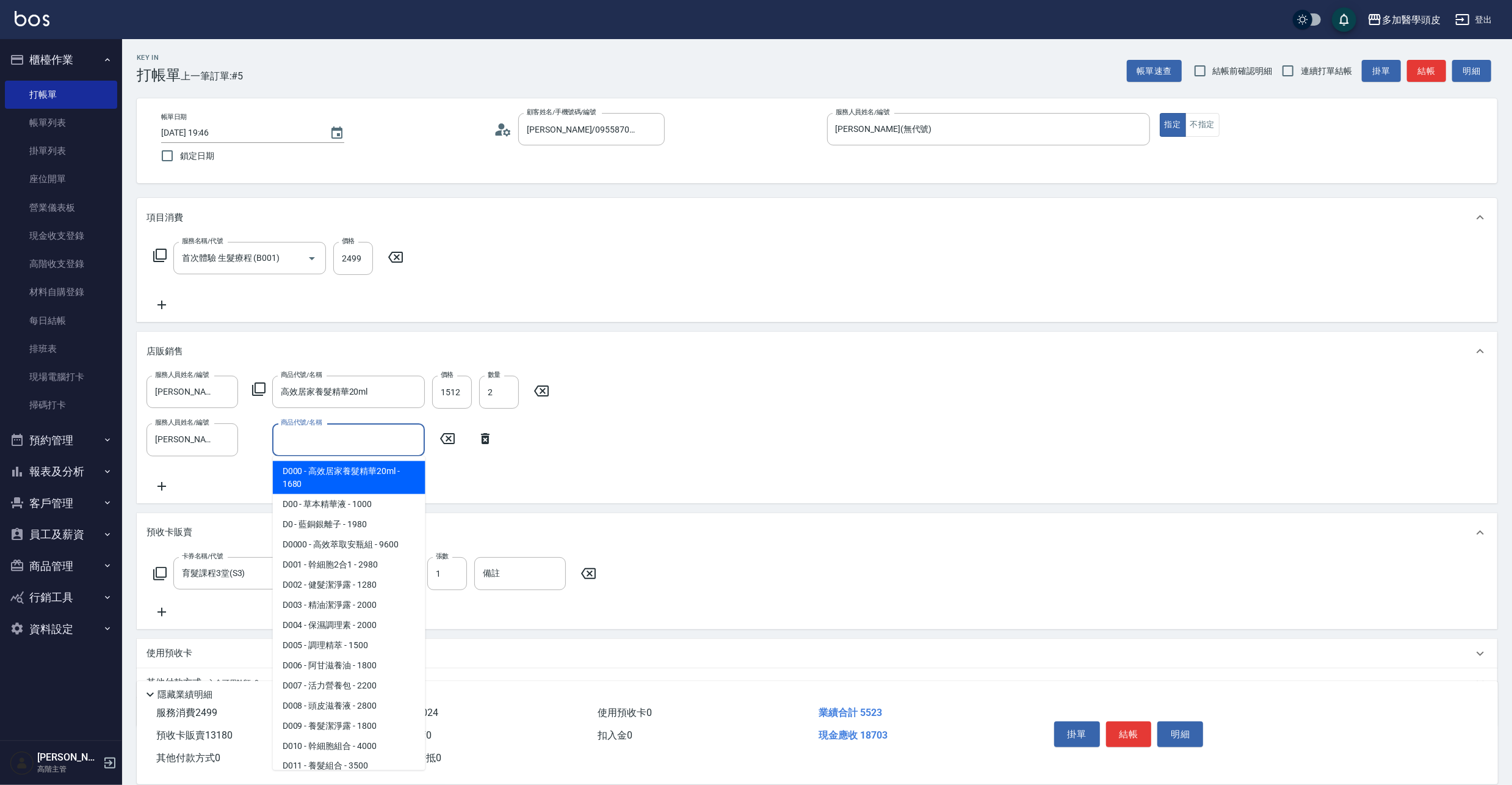
click at [358, 442] on input "商品代號/名稱" at bounding box center [348, 440] width 142 height 21
click at [391, 521] on span "D0 - 藍銅銀離子 - 1980" at bounding box center [348, 524] width 152 height 20
type input "藍銅銀離子"
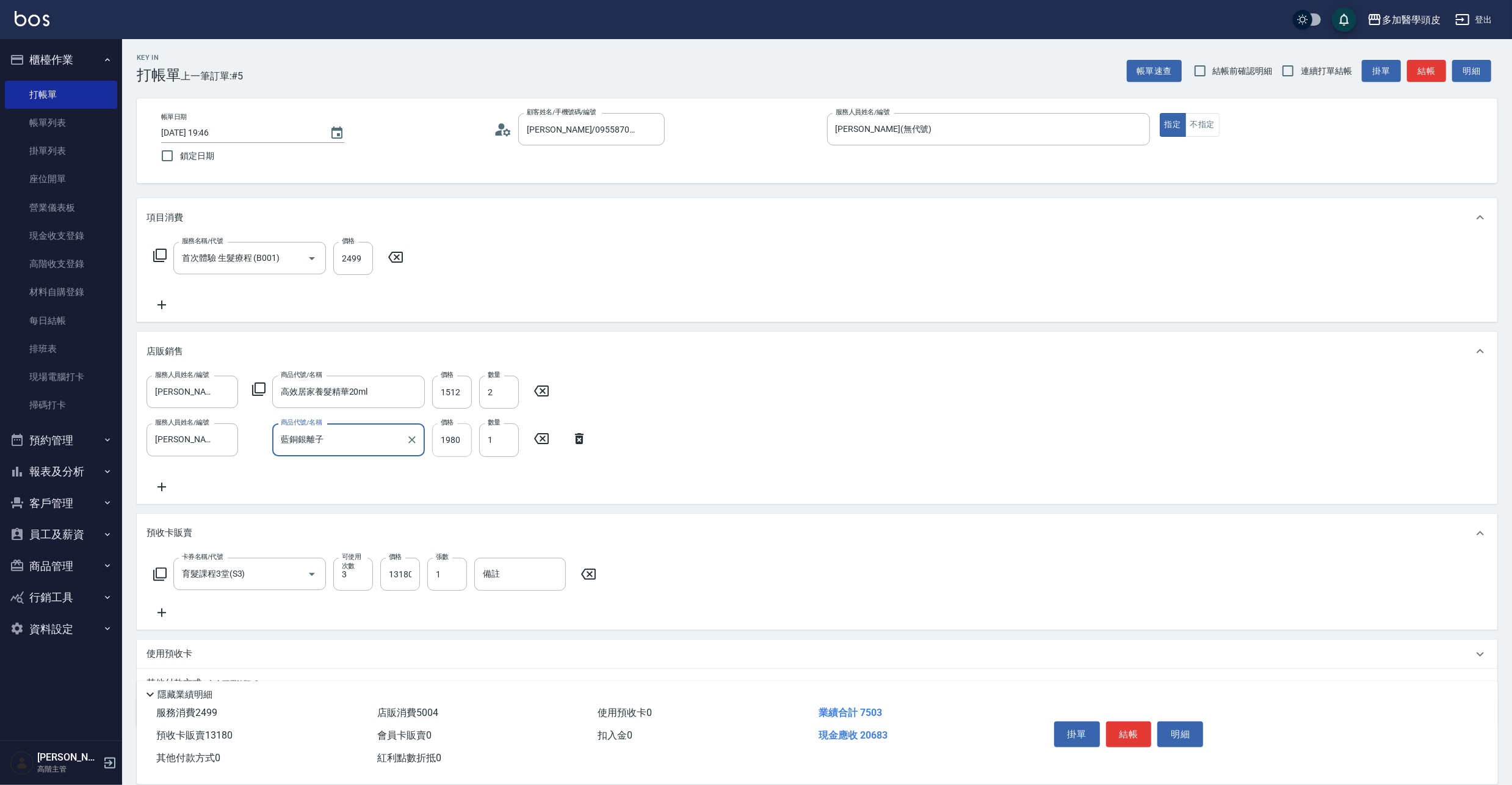
click at [465, 442] on input "1980" at bounding box center [451, 440] width 40 height 33
type input "1782"
click at [162, 489] on icon at bounding box center [161, 486] width 9 height 9
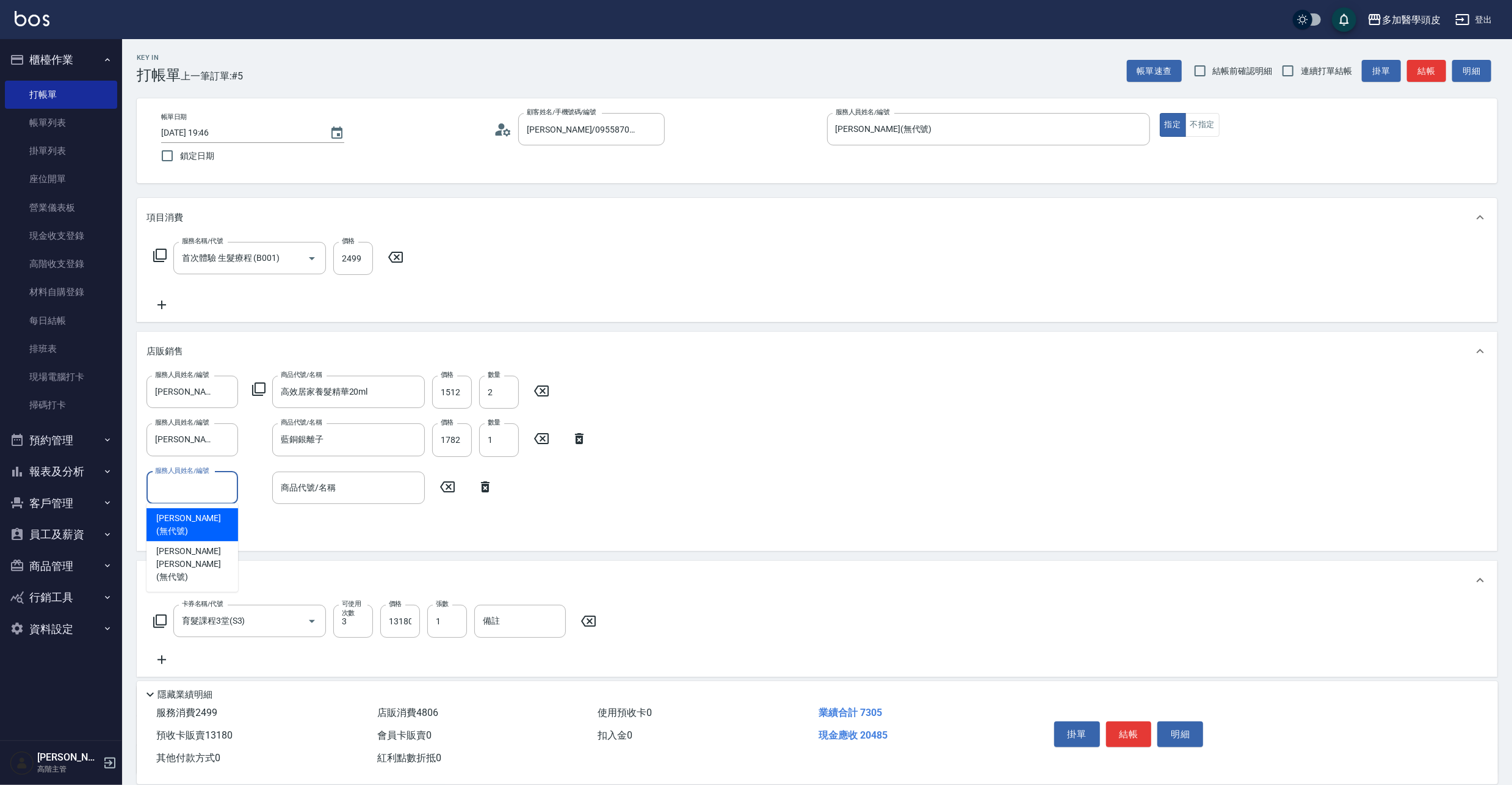
click at [212, 493] on input "服務人員姓名/編號" at bounding box center [192, 487] width 80 height 21
click at [218, 519] on div "張祖惠 (無代號)" at bounding box center [192, 525] width 91 height 33
type input "張祖惠(無代號)"
click at [352, 491] on input "商品代號/名稱" at bounding box center [348, 487] width 142 height 21
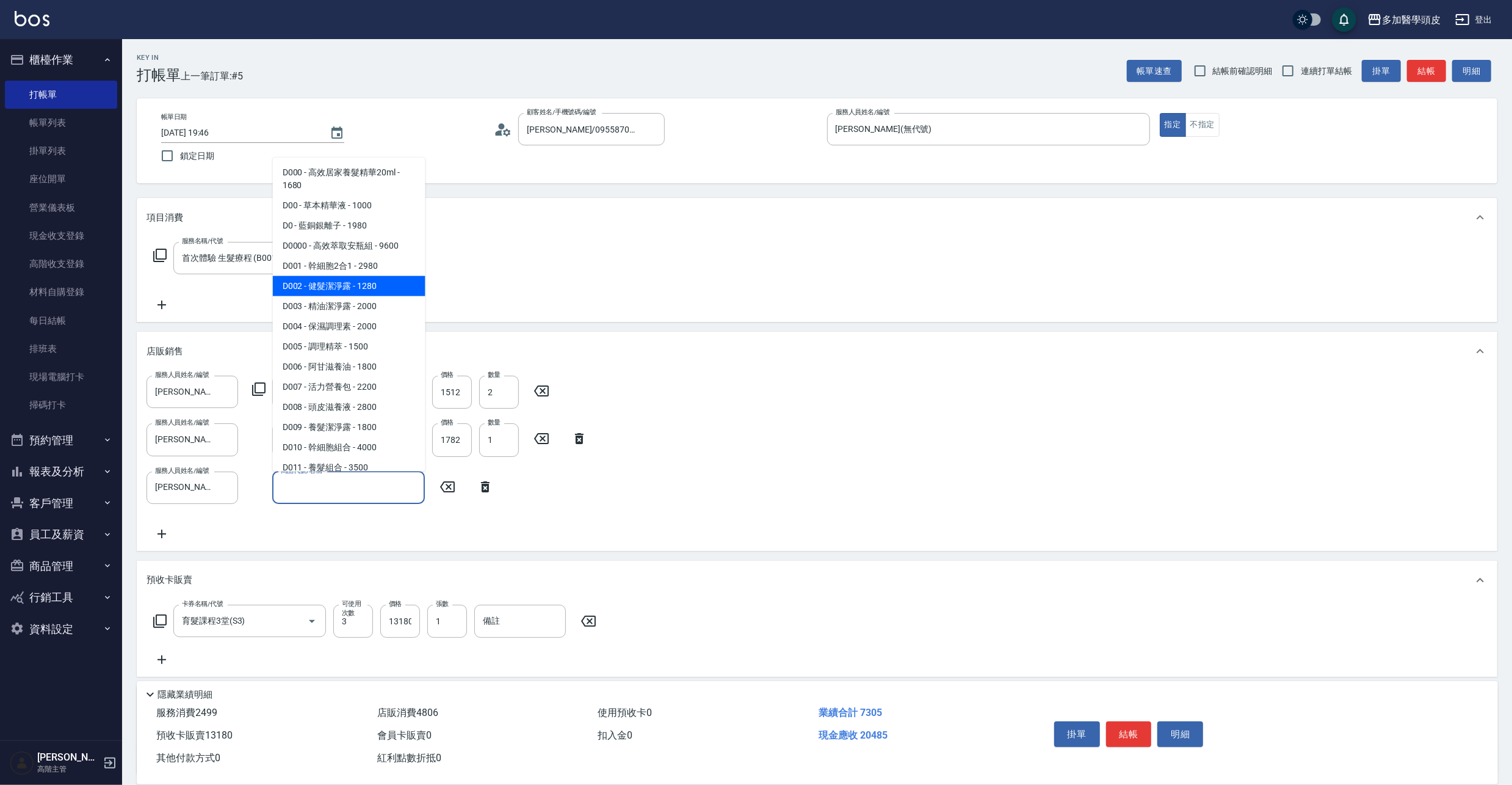
click at [389, 288] on span "D002 - 健髮潔淨露 - 1280" at bounding box center [348, 285] width 152 height 20
type input "健髮潔淨露"
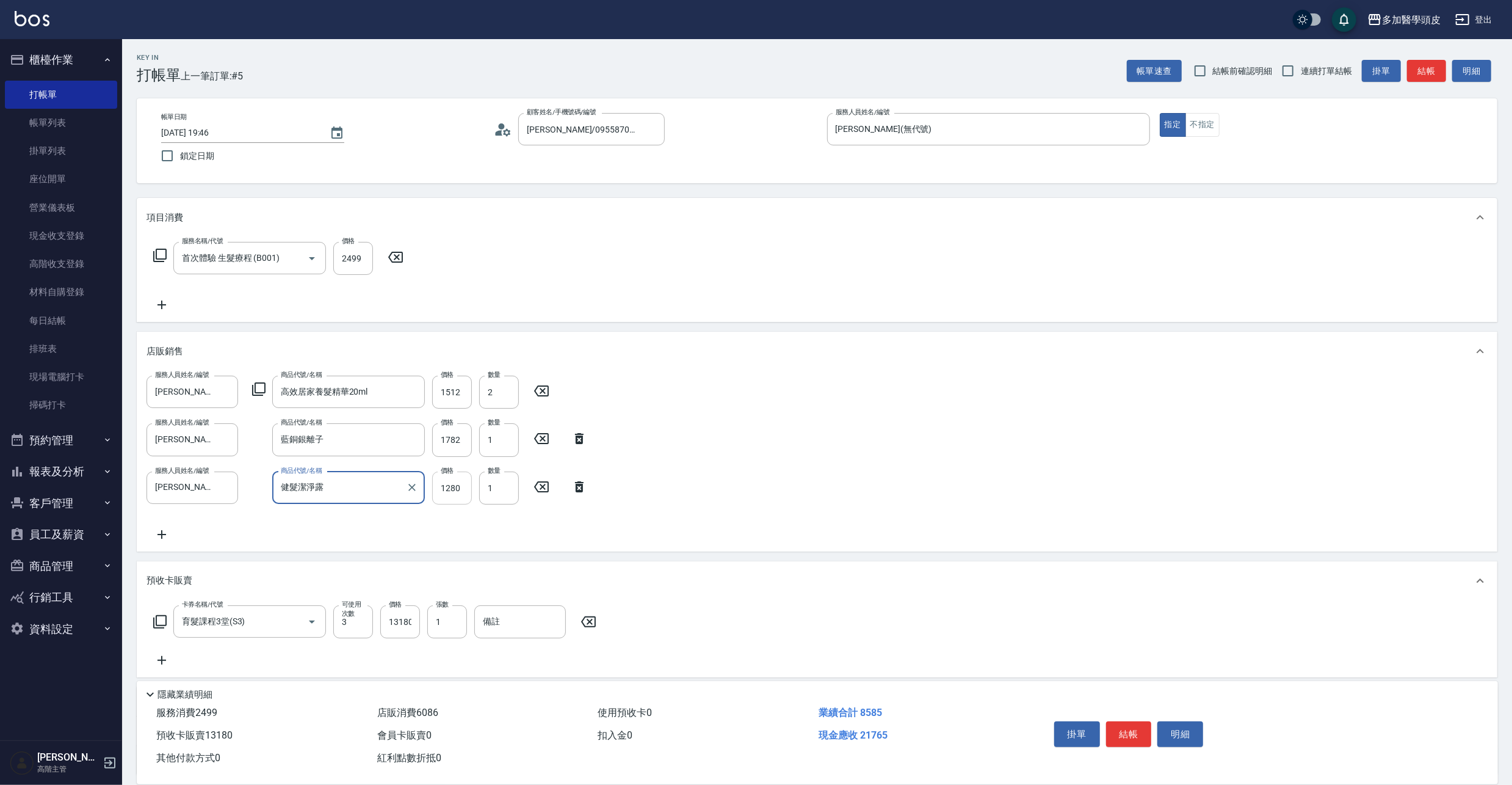
click at [466, 483] on input "1280" at bounding box center [451, 488] width 40 height 33
click at [466, 487] on input "11520" at bounding box center [451, 488] width 40 height 33
type input "1152"
click at [156, 540] on icon at bounding box center [161, 534] width 30 height 15
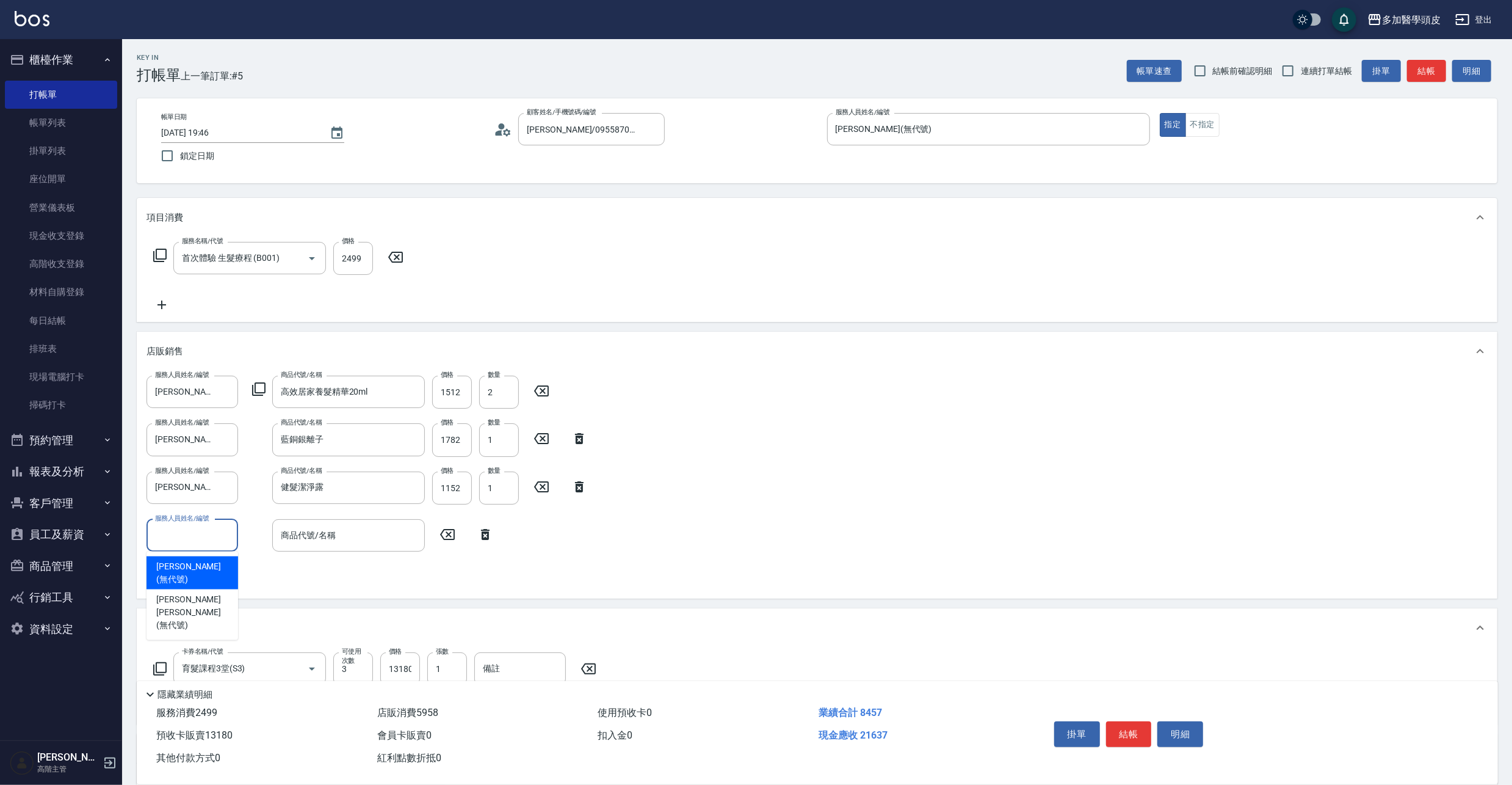
click at [207, 536] on input "服務人員姓名/編號" at bounding box center [192, 536] width 80 height 21
click at [204, 564] on span "張祖惠 (無代號)" at bounding box center [192, 572] width 72 height 25
type input "張祖惠(無代號)"
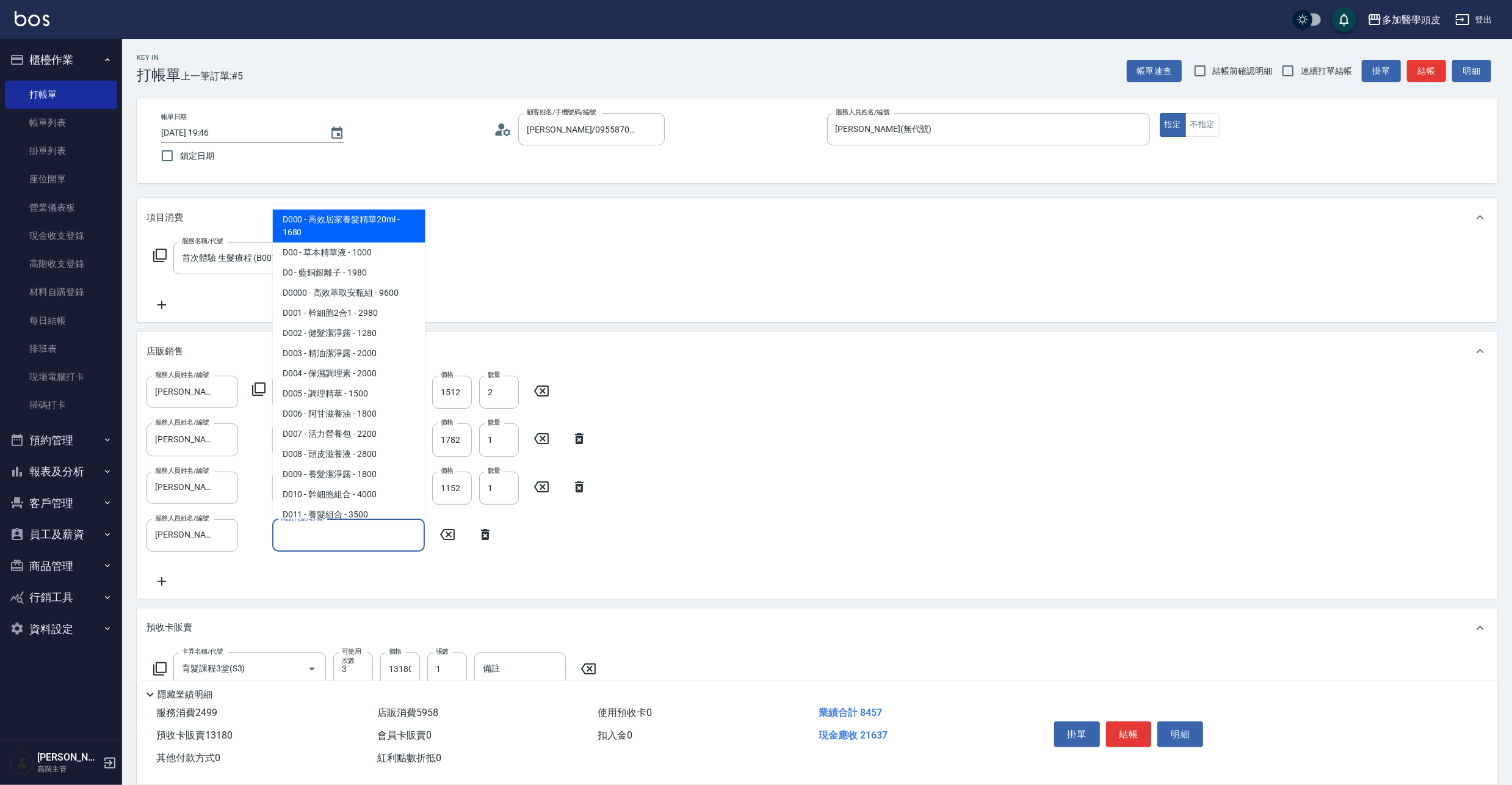
click at [384, 534] on input "商品代號/名稱" at bounding box center [348, 536] width 142 height 21
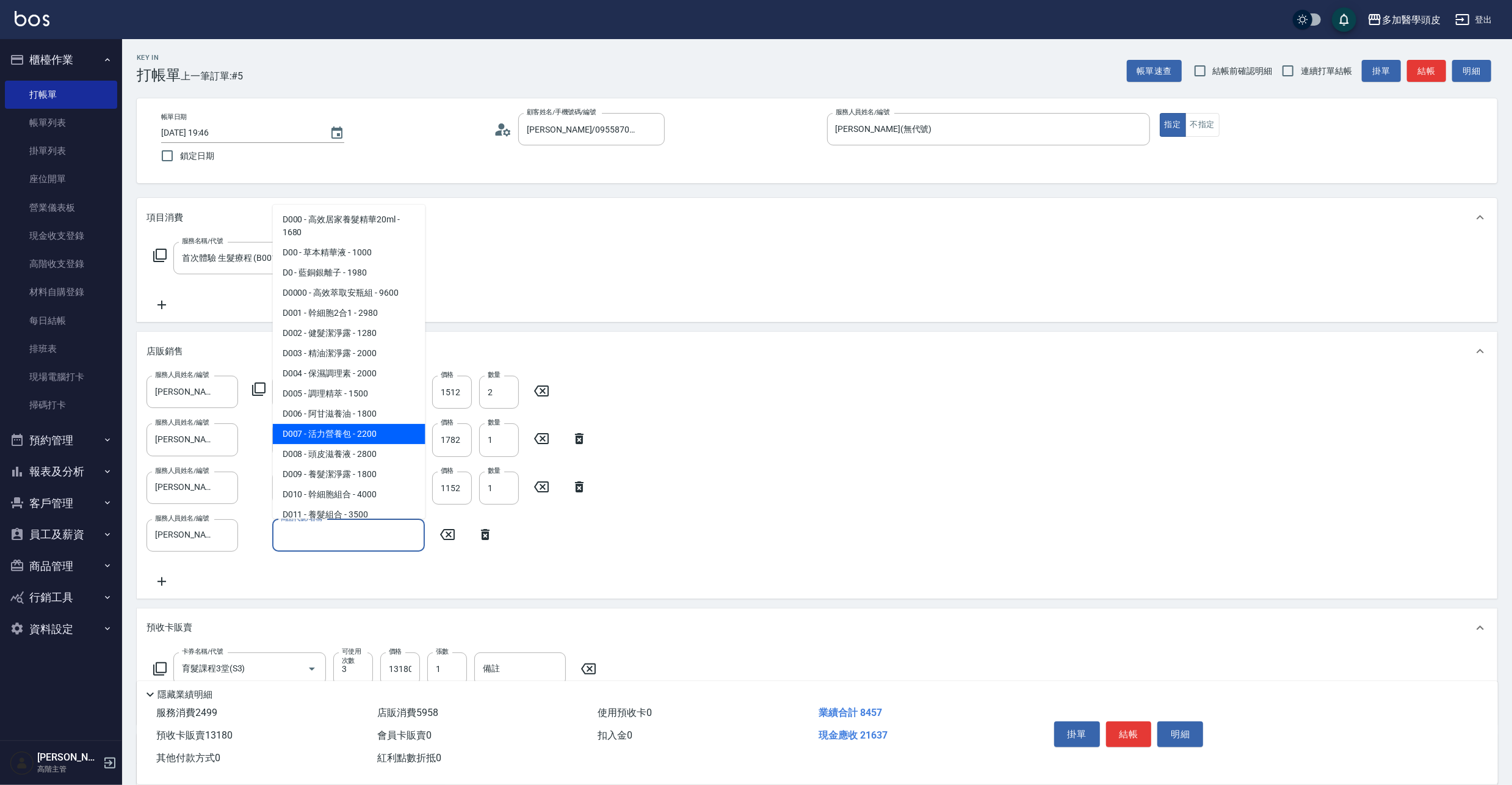
click at [370, 431] on span "D007 - 活力營養包 - 2200" at bounding box center [348, 434] width 152 height 20
type input "活力營養包"
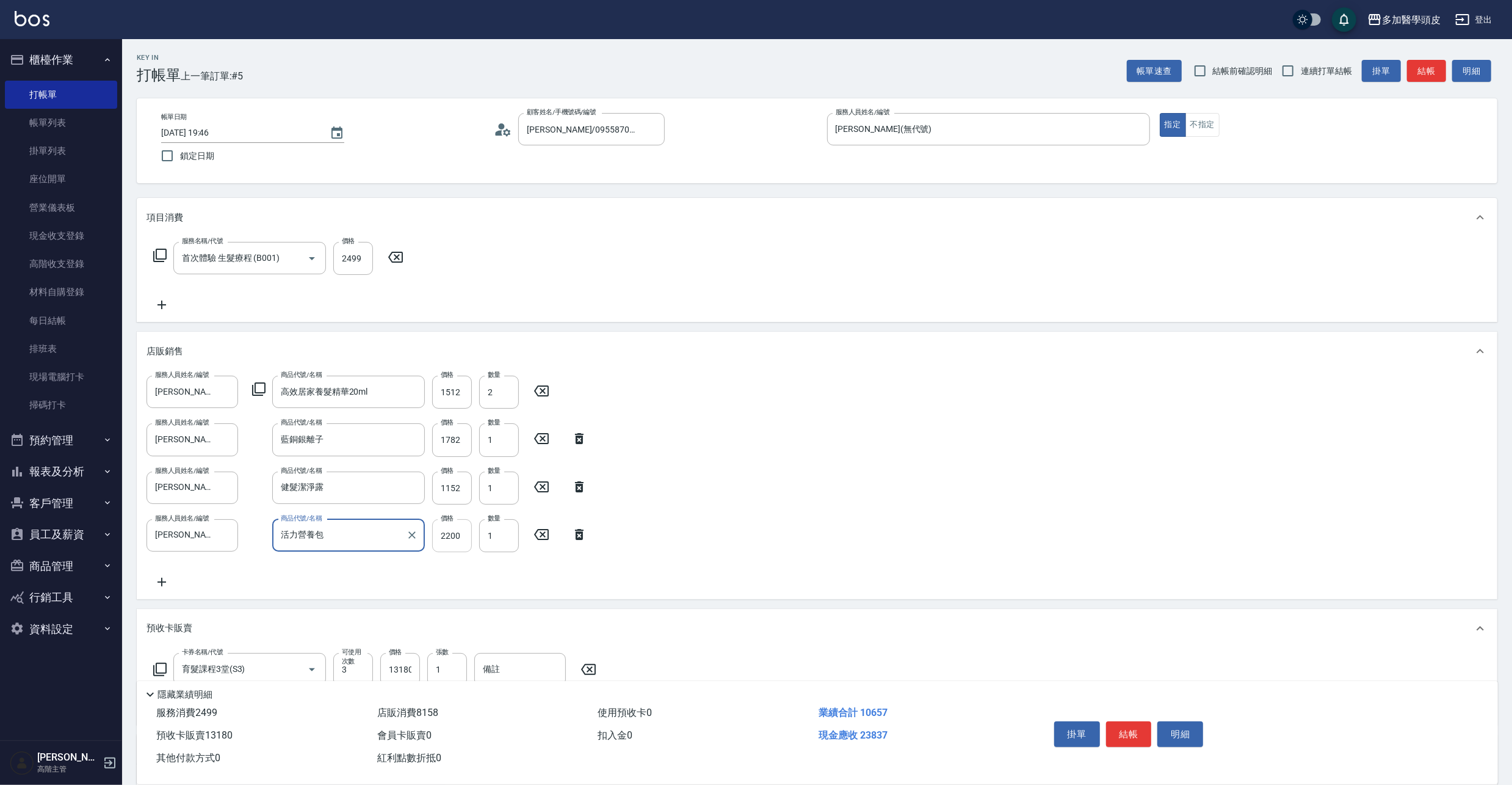
click at [464, 536] on input "2200" at bounding box center [451, 536] width 40 height 33
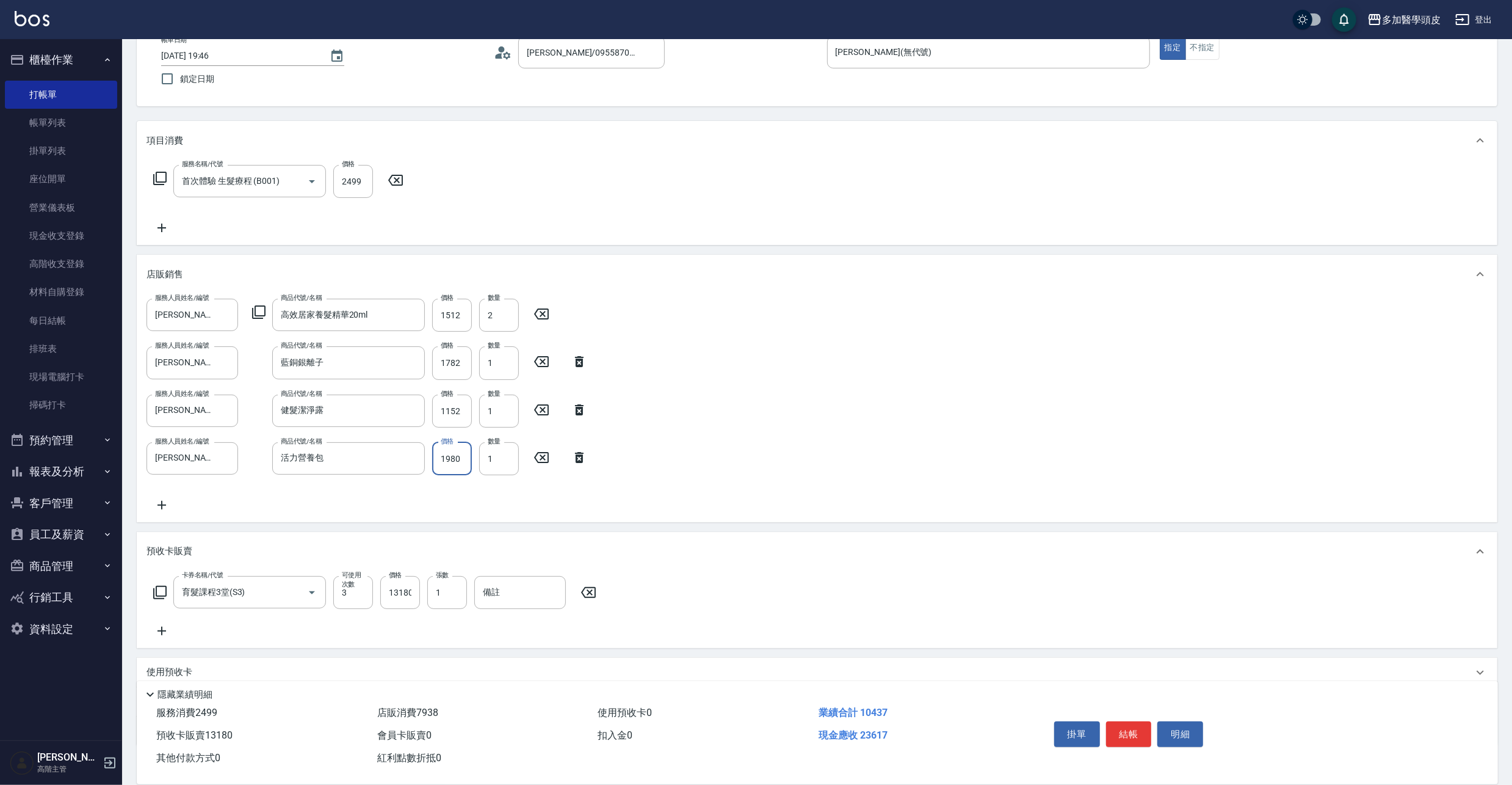
scroll to position [152, 0]
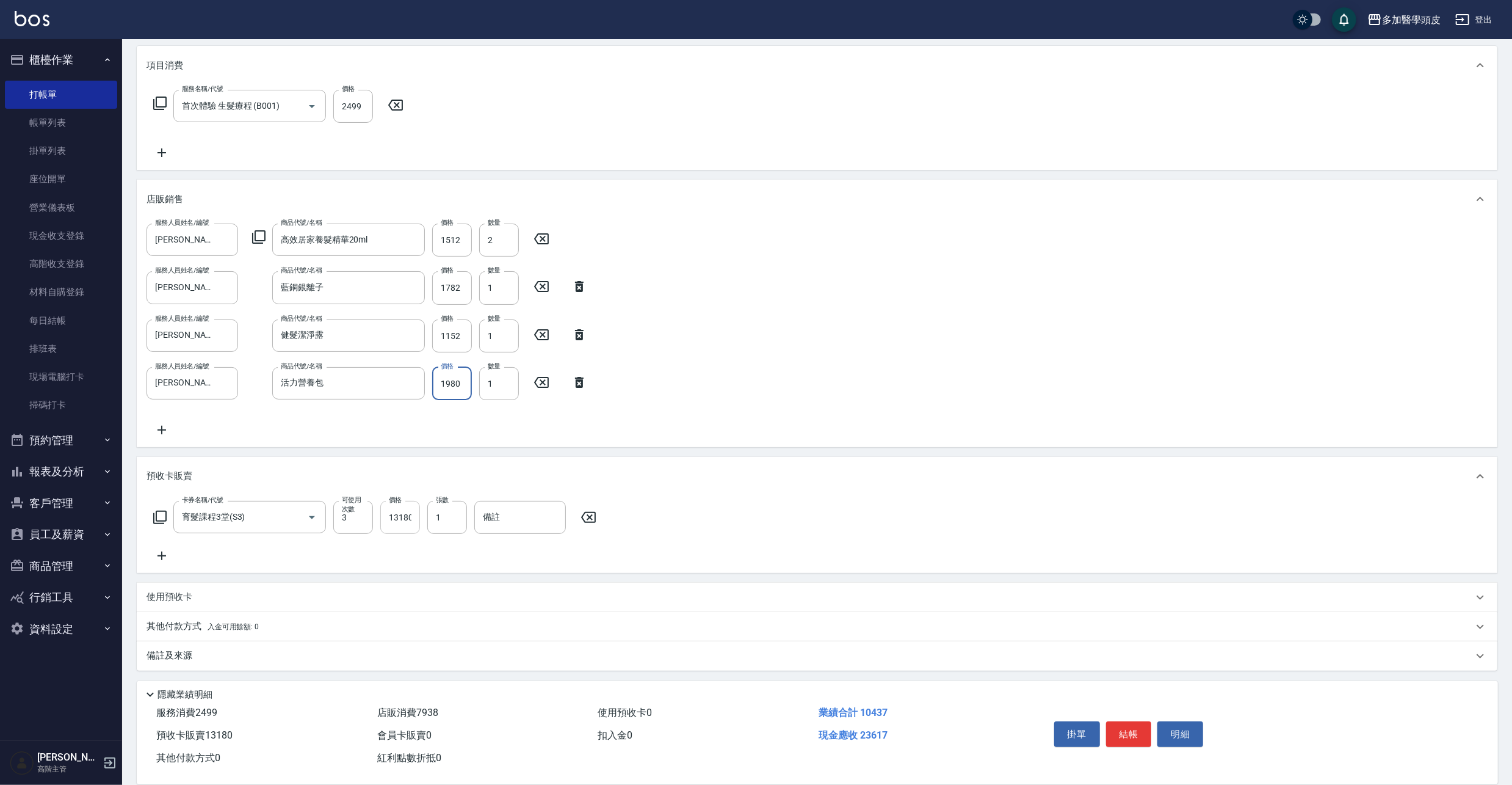
type input "1980"
click at [415, 521] on input "13180" at bounding box center [400, 517] width 40 height 33
click at [413, 515] on input "118620" at bounding box center [400, 517] width 40 height 33
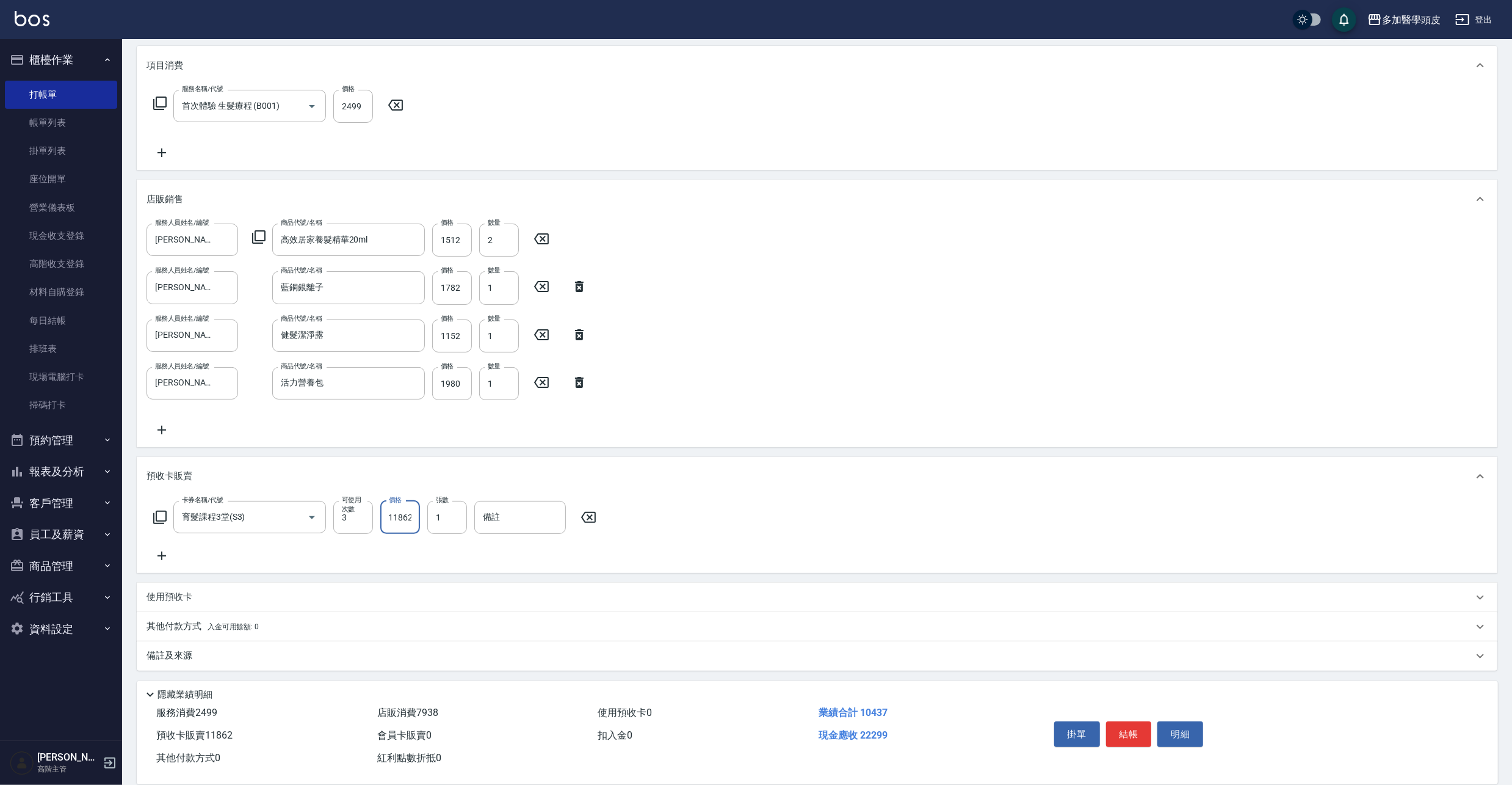
type input "11862"
drag, startPoint x: 166, startPoint y: 623, endPoint x: 187, endPoint y: 626, distance: 21.2
click at [166, 624] on p "其他付款方式 入金可用餘額: 0" at bounding box center [203, 627] width 113 height 14
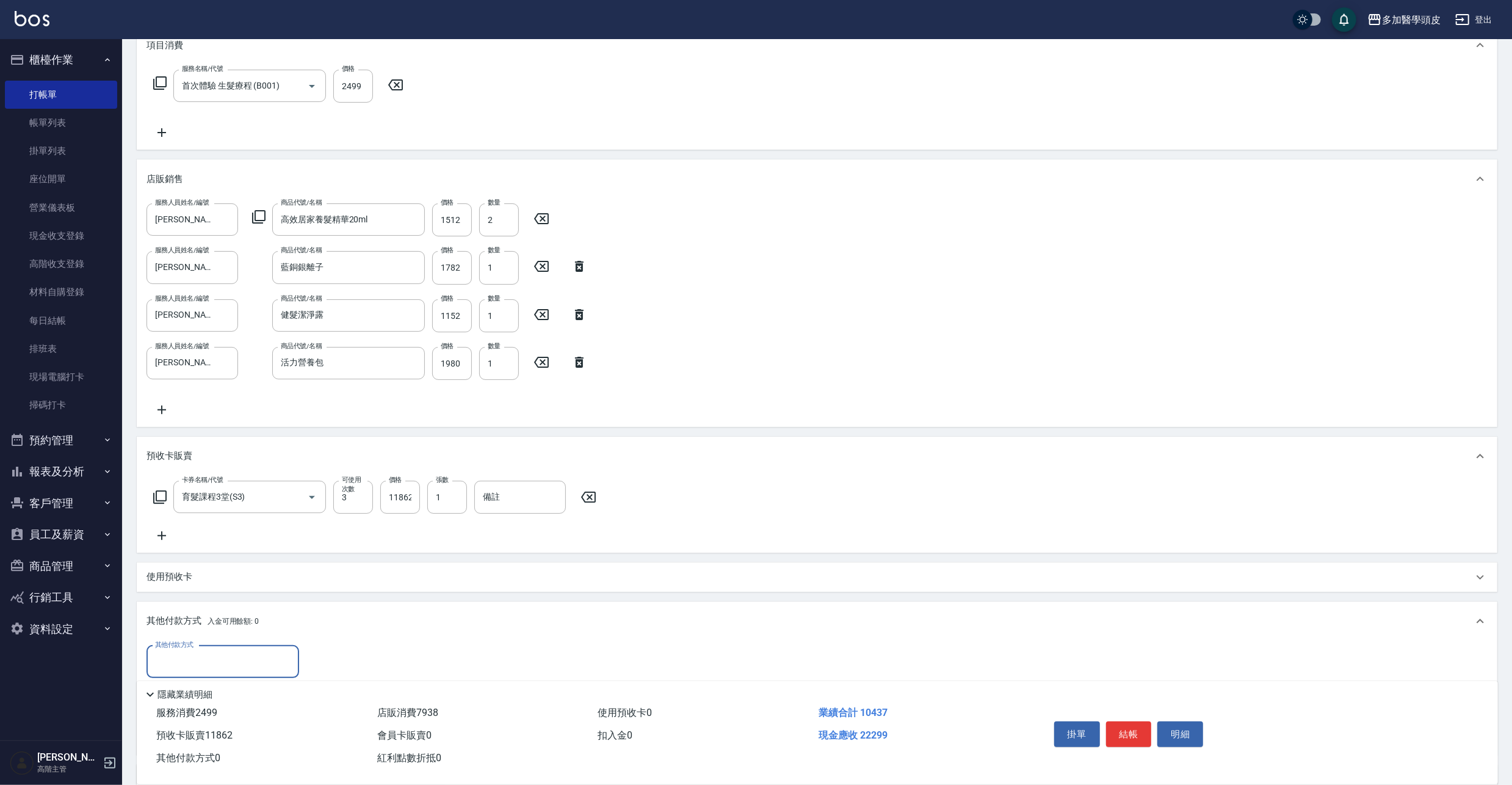
scroll to position [296, 0]
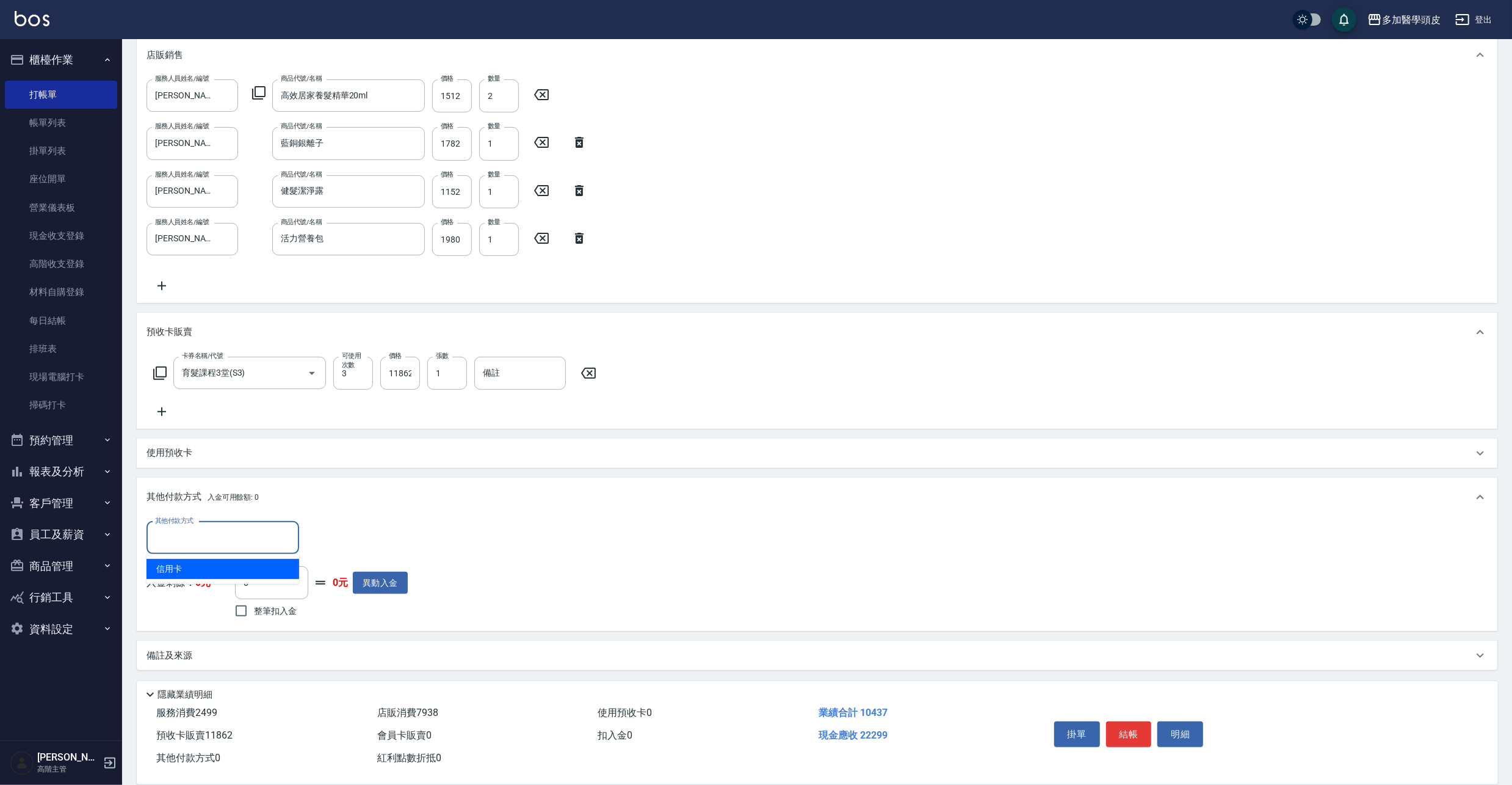
click at [255, 533] on input "其他付款方式" at bounding box center [223, 538] width 142 height 21
click at [251, 568] on span "信用卡" at bounding box center [222, 569] width 152 height 20
type input "信用卡"
click at [333, 540] on input "0" at bounding box center [352, 538] width 91 height 33
type input "22299"
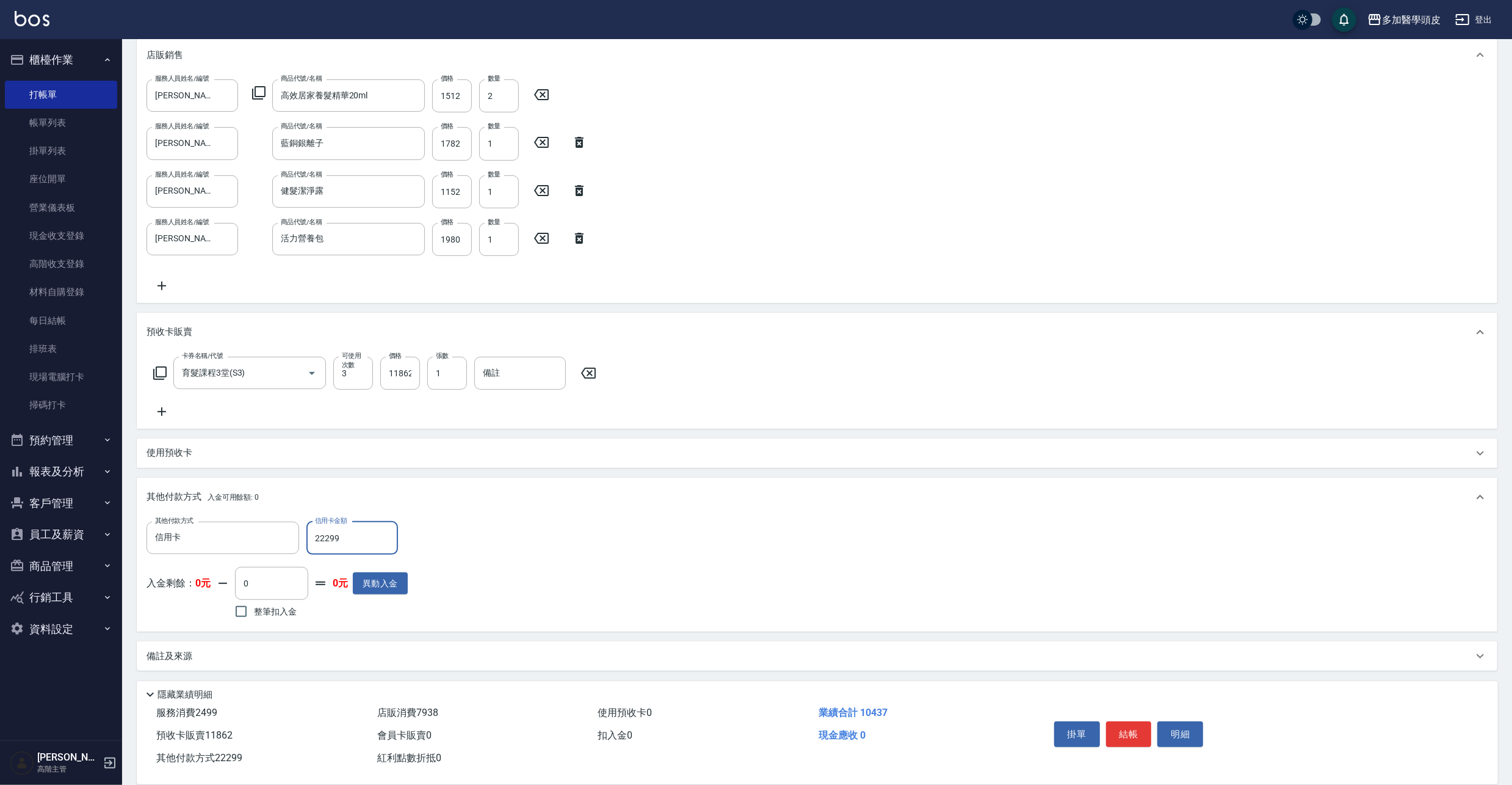
click at [1130, 727] on button "結帳" at bounding box center [1128, 734] width 46 height 25
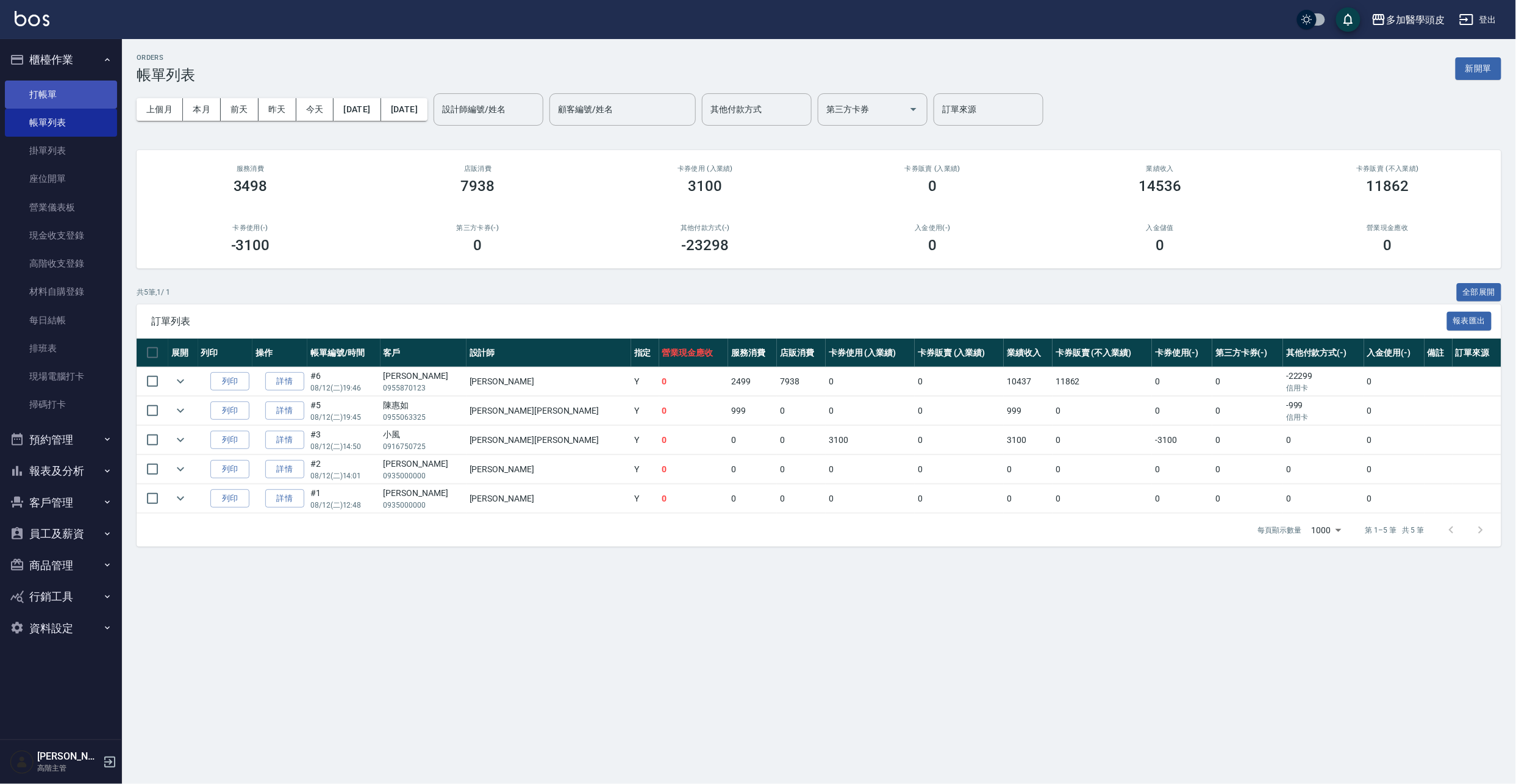
click at [83, 88] on link "打帳單" at bounding box center [61, 94] width 112 height 28
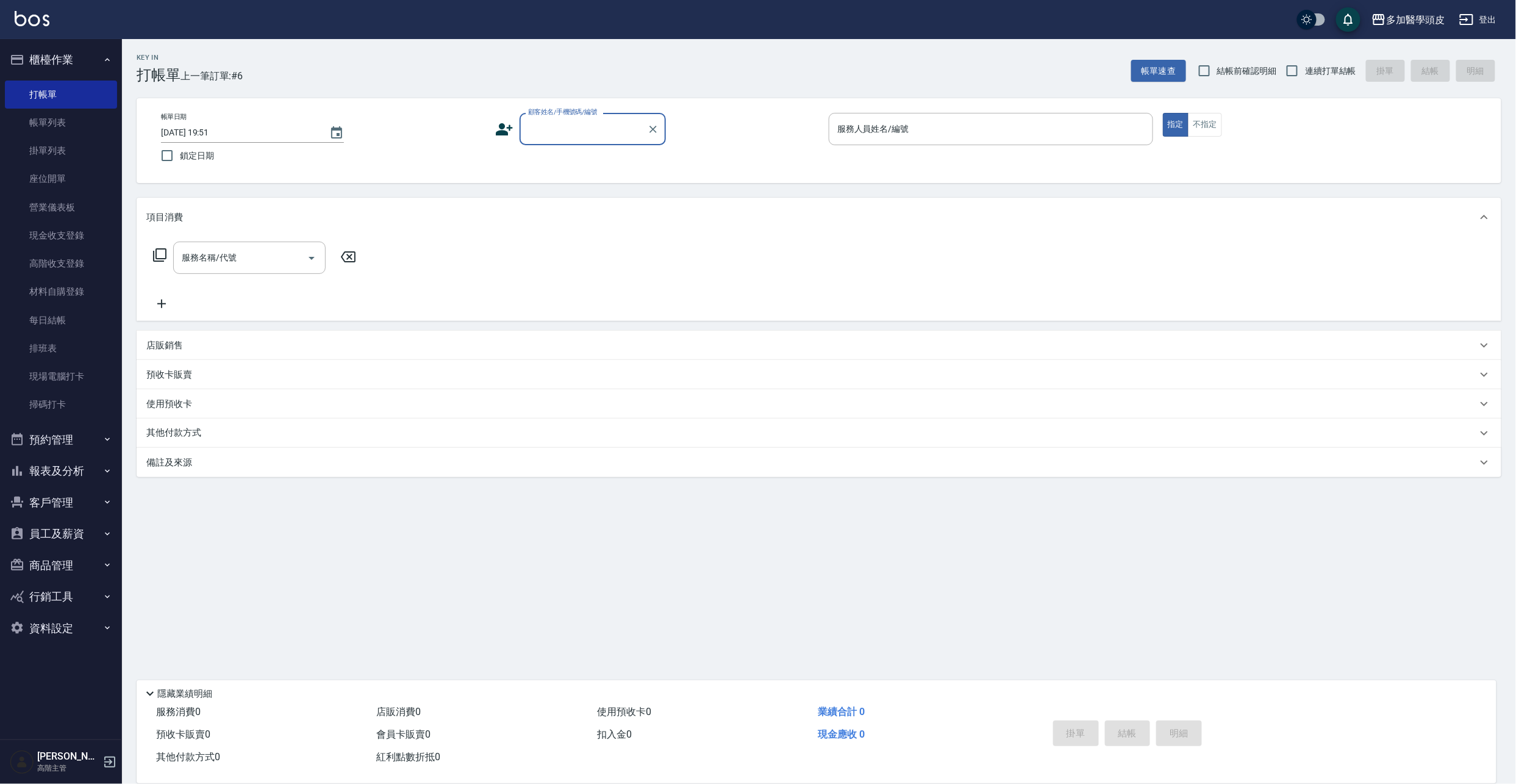
click at [562, 127] on input "顧客姓名/手機號碼/編號" at bounding box center [584, 129] width 117 height 21
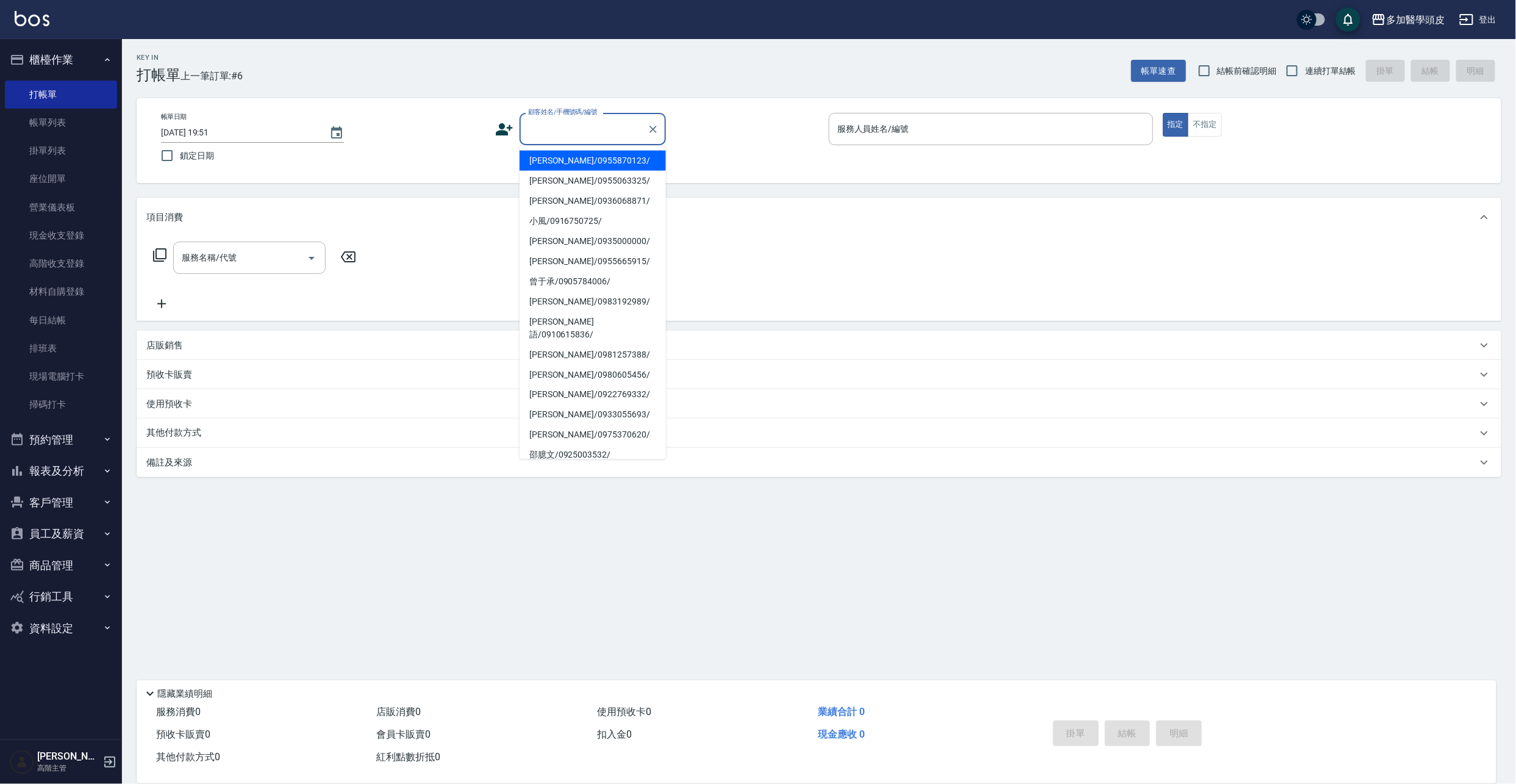
click at [560, 154] on li "林文雄/0955870123/" at bounding box center [592, 160] width 146 height 20
type input "林文雄/0955870123/"
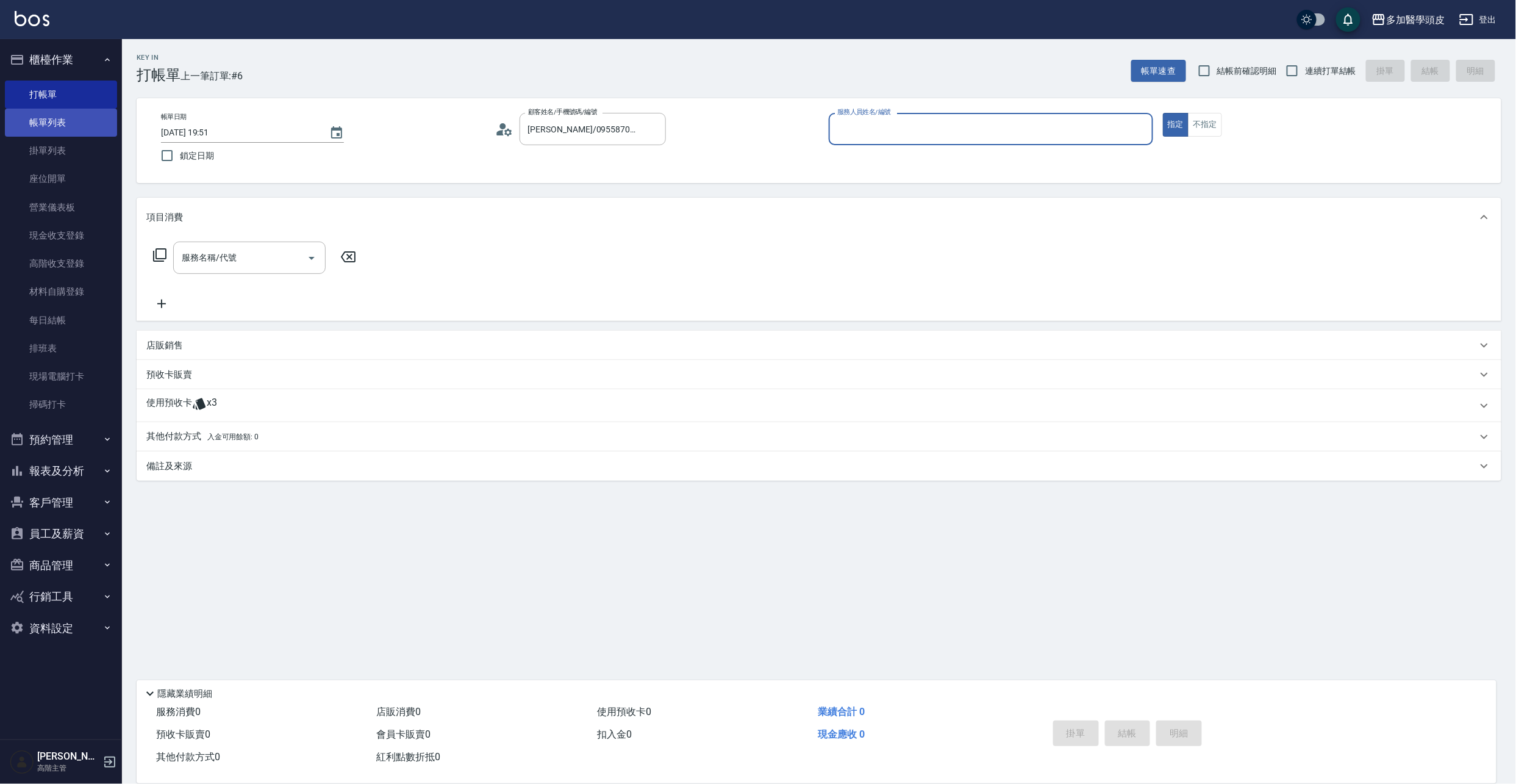
click at [80, 129] on link "帳單列表" at bounding box center [61, 122] width 112 height 28
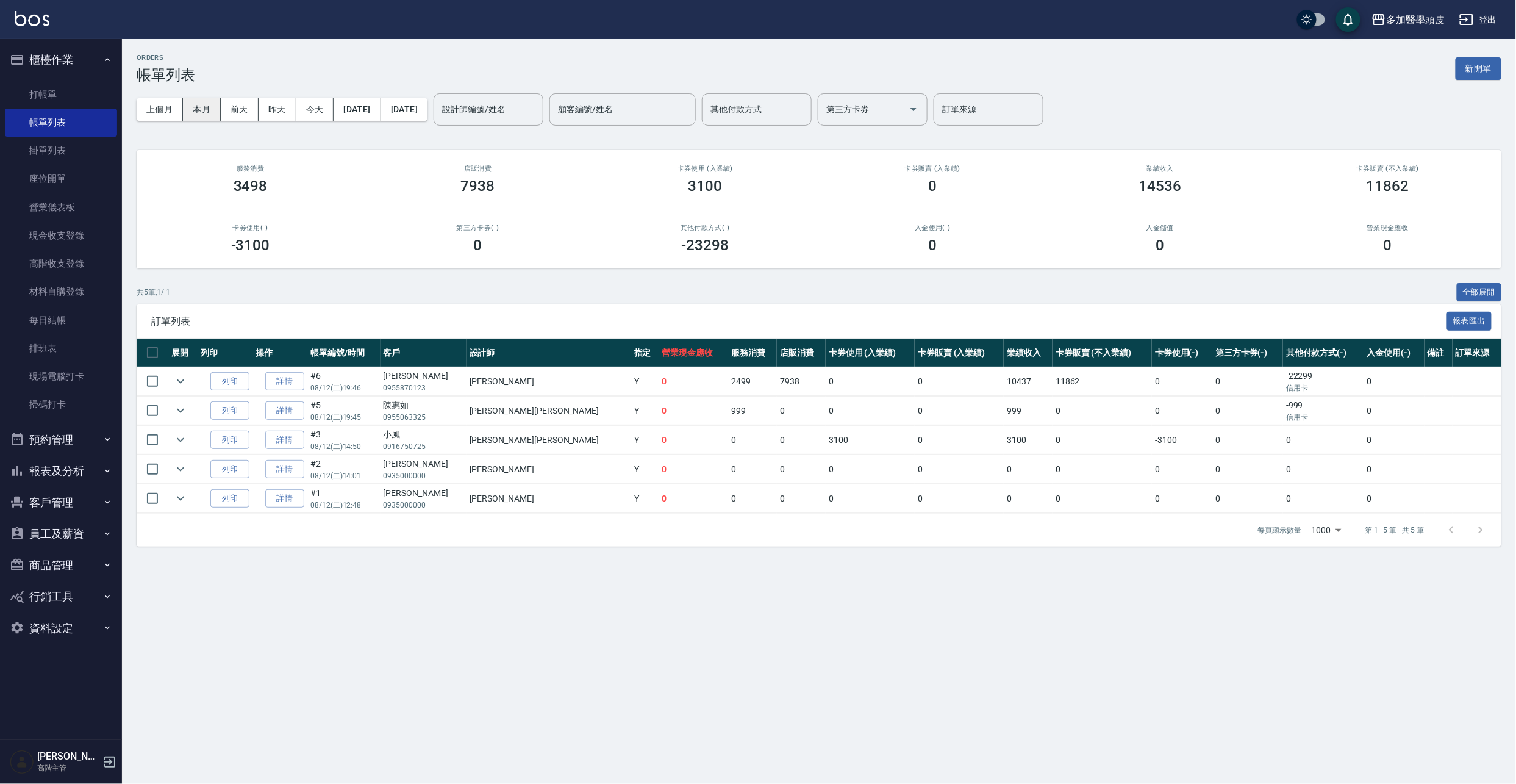
click at [201, 109] on button "本月" at bounding box center [202, 109] width 38 height 22
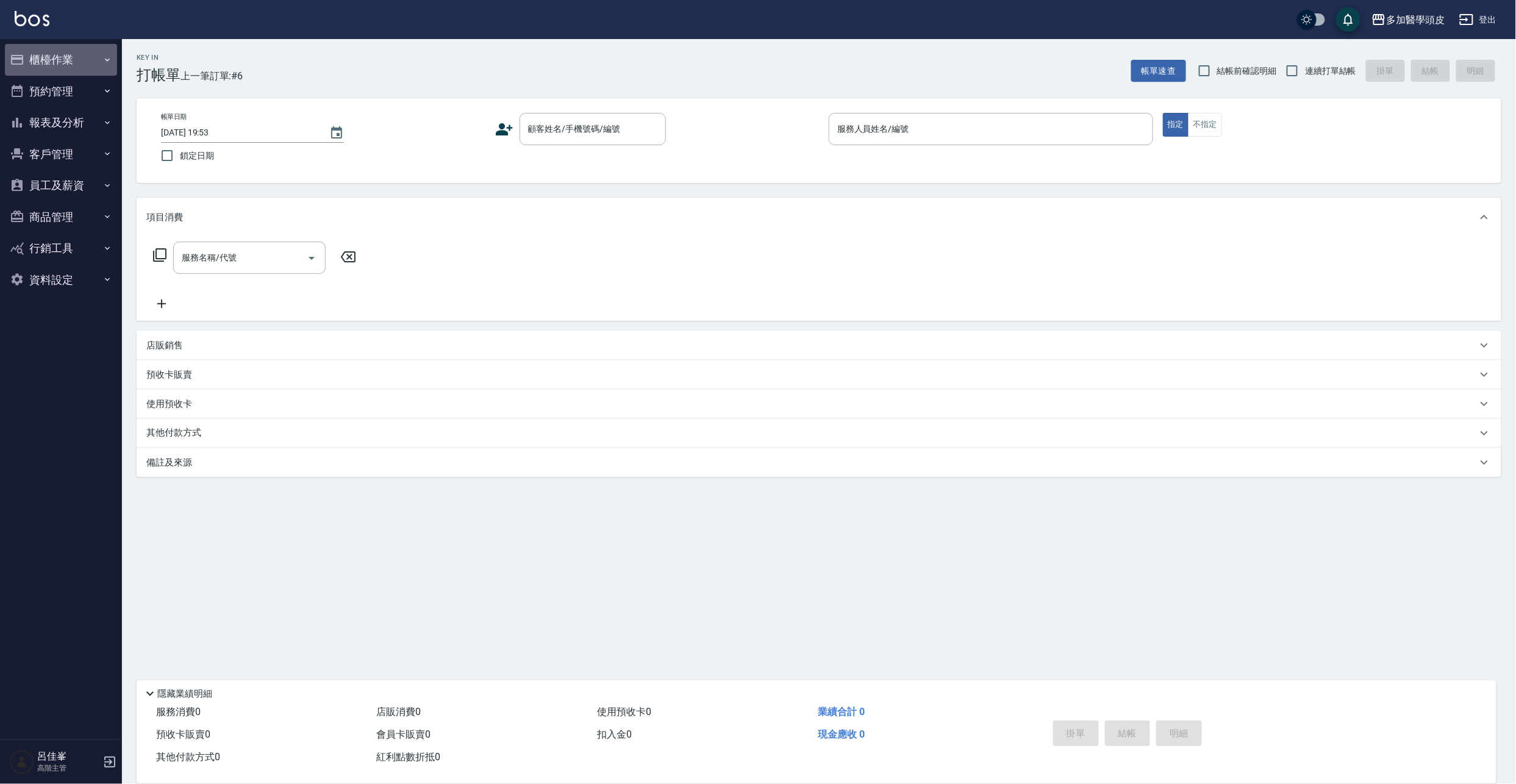
click at [72, 57] on button "櫃檯作業" at bounding box center [61, 59] width 112 height 32
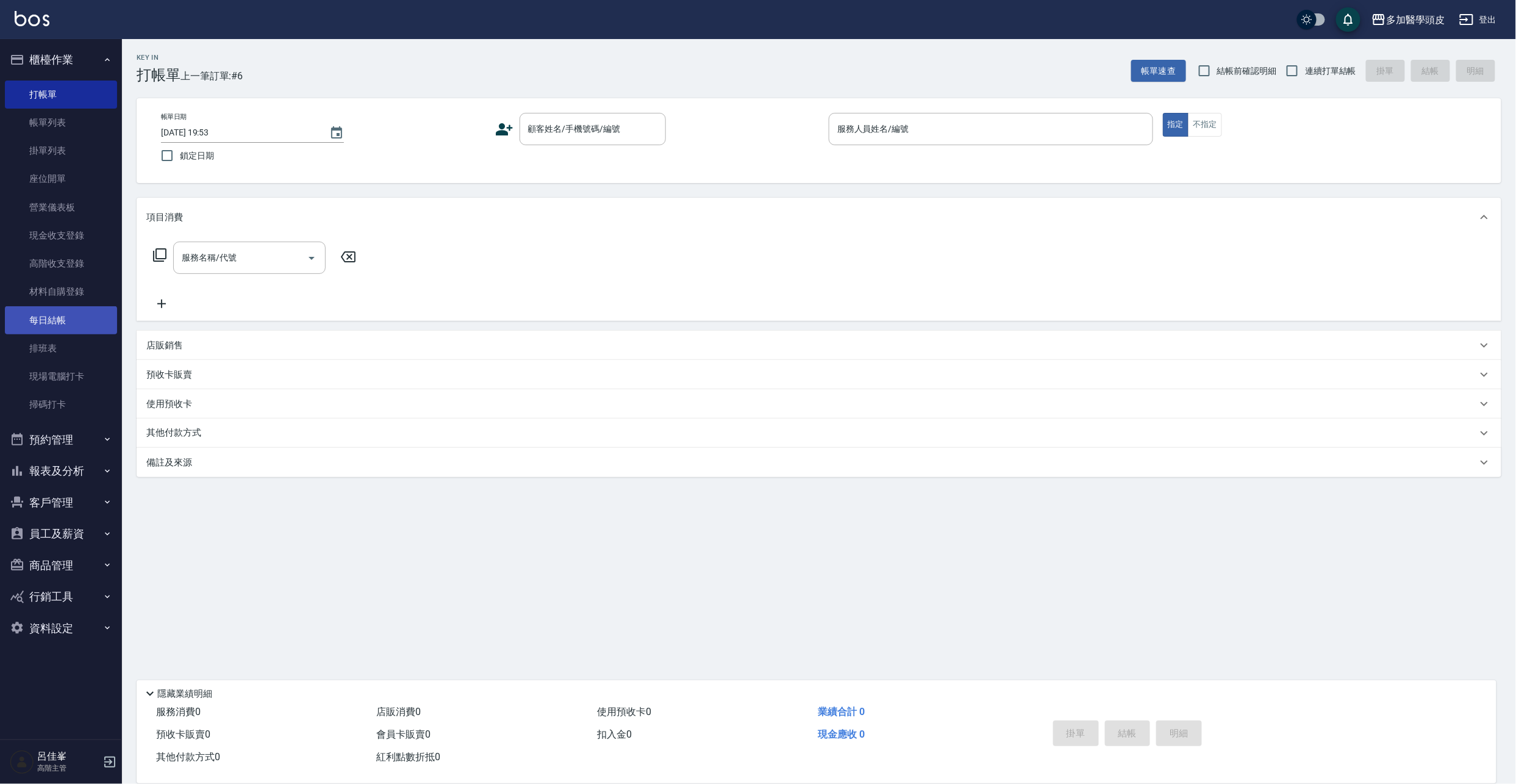
click at [62, 318] on link "每日結帳" at bounding box center [61, 320] width 112 height 28
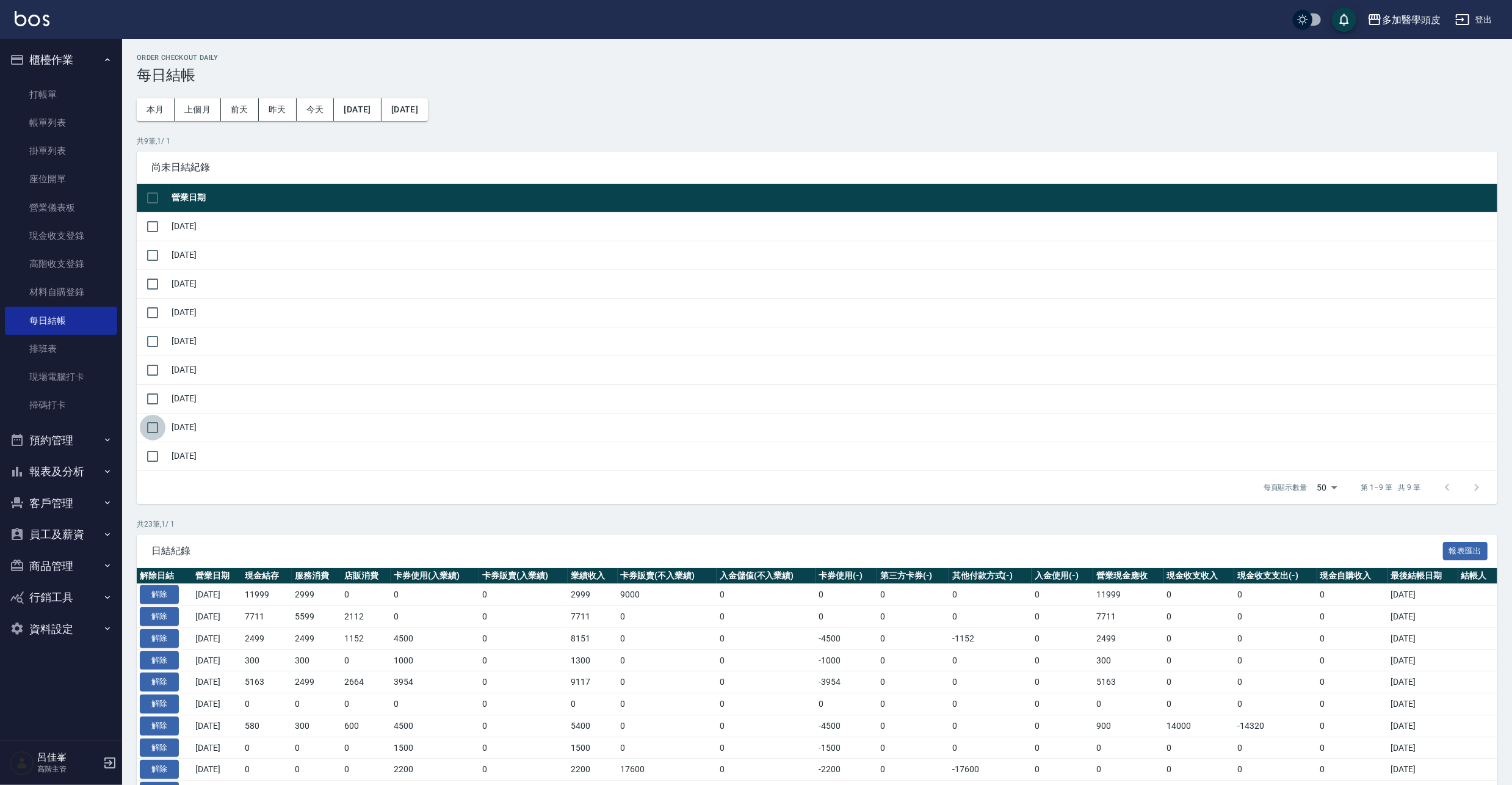
click at [149, 426] on input "checkbox" at bounding box center [152, 427] width 25 height 25
checkbox input "true"
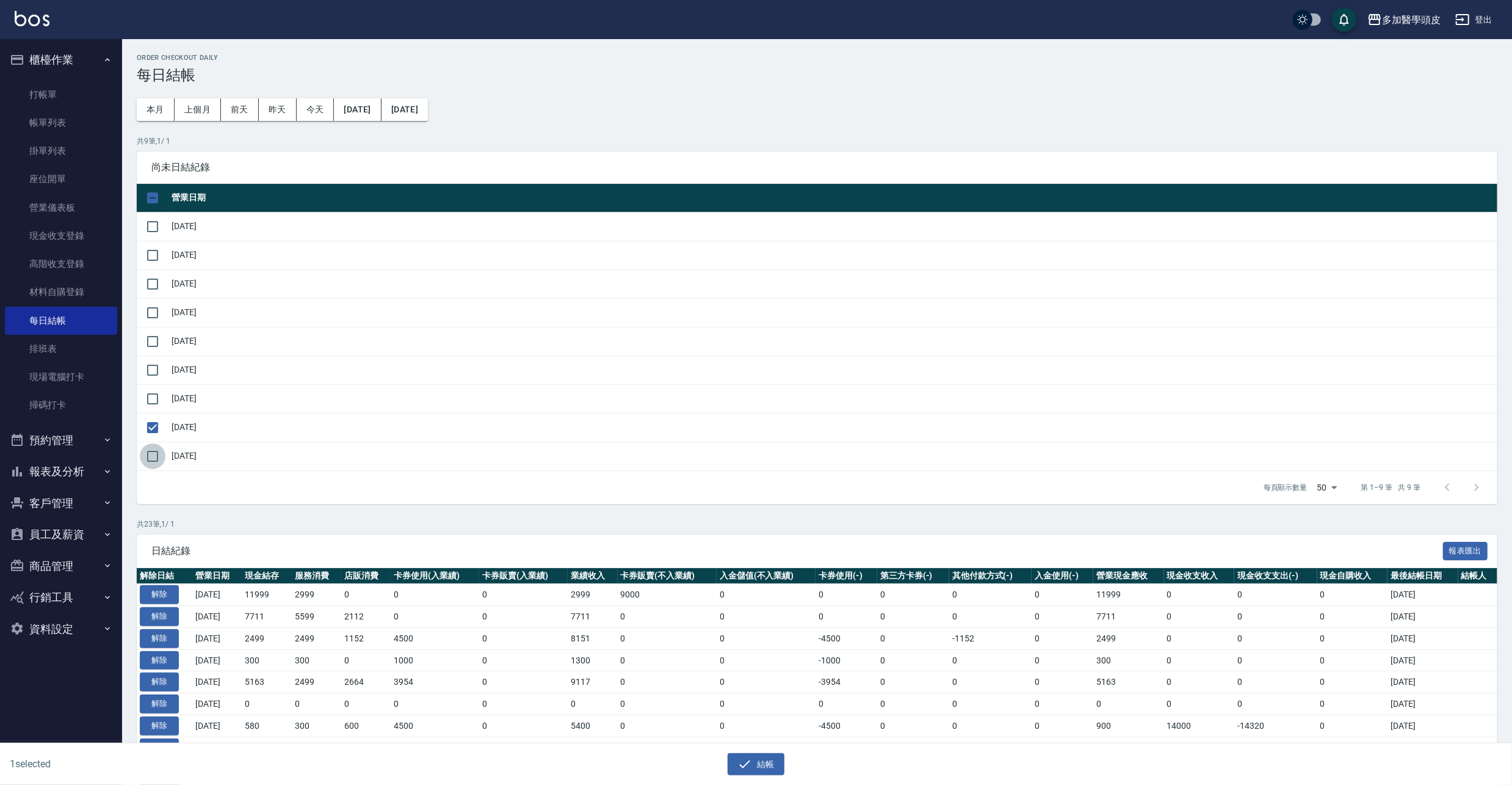
click at [157, 457] on input "checkbox" at bounding box center [152, 456] width 25 height 25
checkbox input "true"
click at [157, 341] on input "checkbox" at bounding box center [152, 342] width 25 height 25
checkbox input "true"
click at [156, 311] on input "checkbox" at bounding box center [152, 312] width 25 height 25
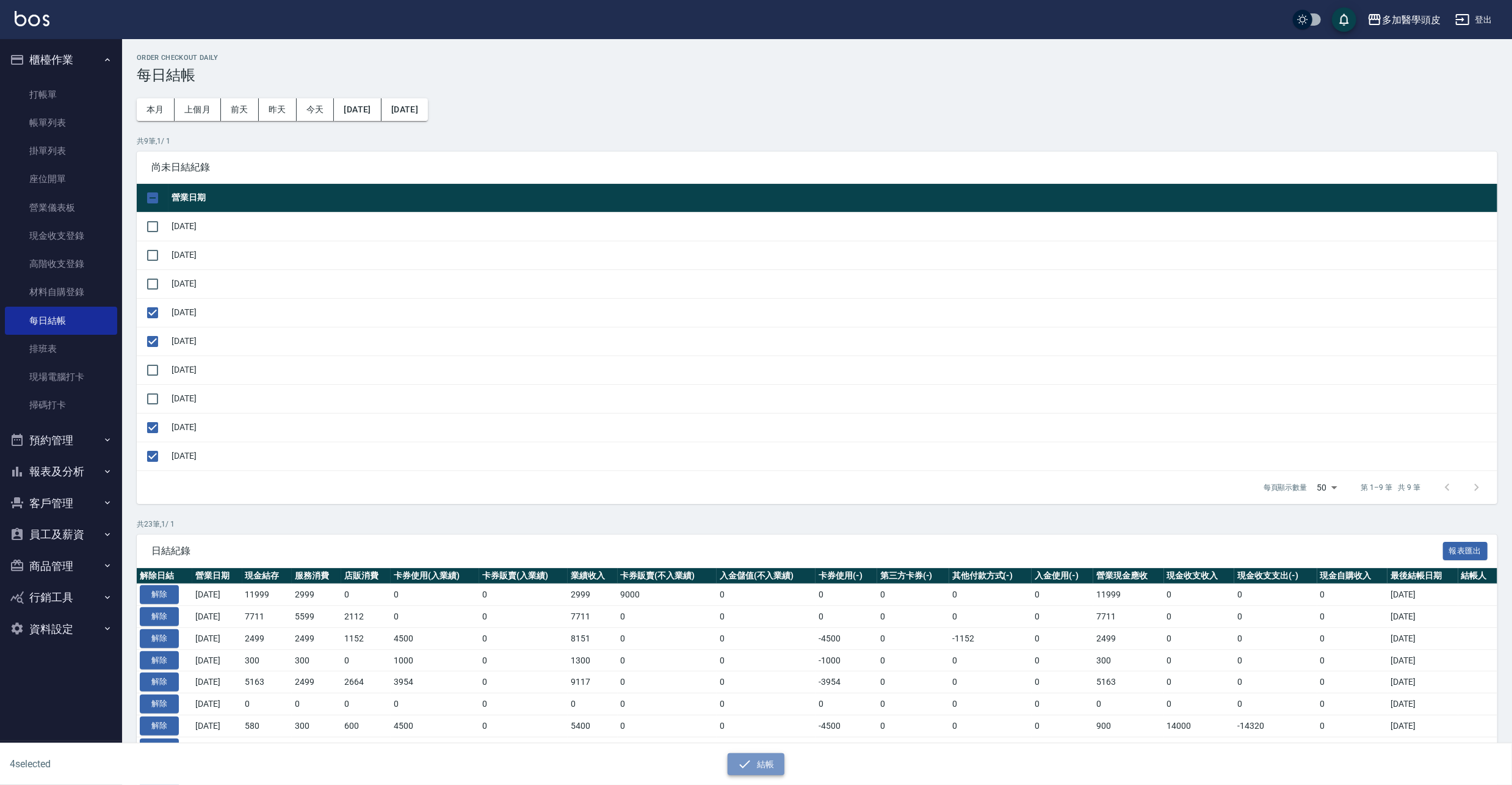
click at [745, 767] on icon "button" at bounding box center [744, 764] width 15 height 15
click at [706, 41] on button "確定" at bounding box center [712, 49] width 39 height 19
checkbox input "false"
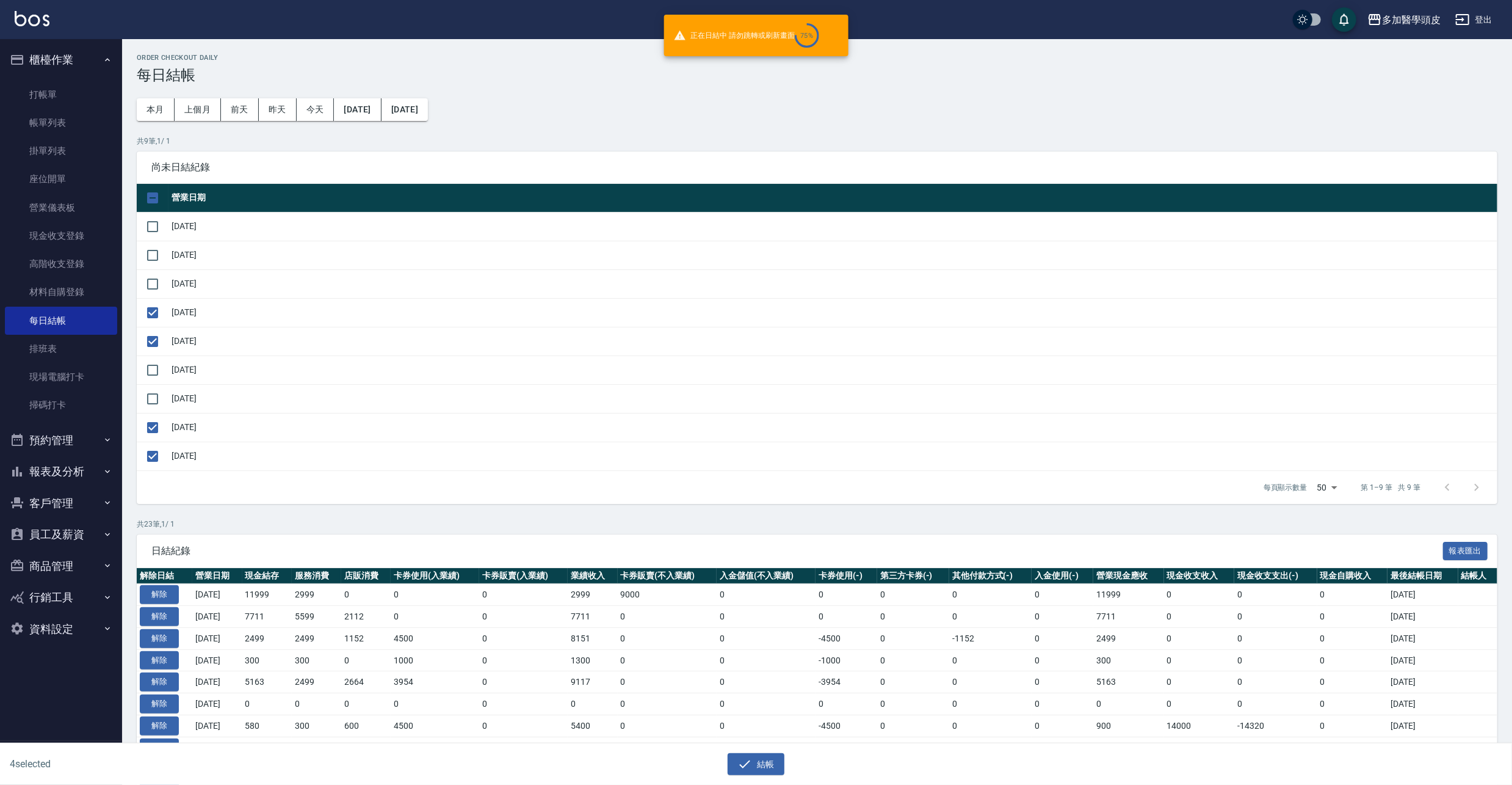
checkbox input "false"
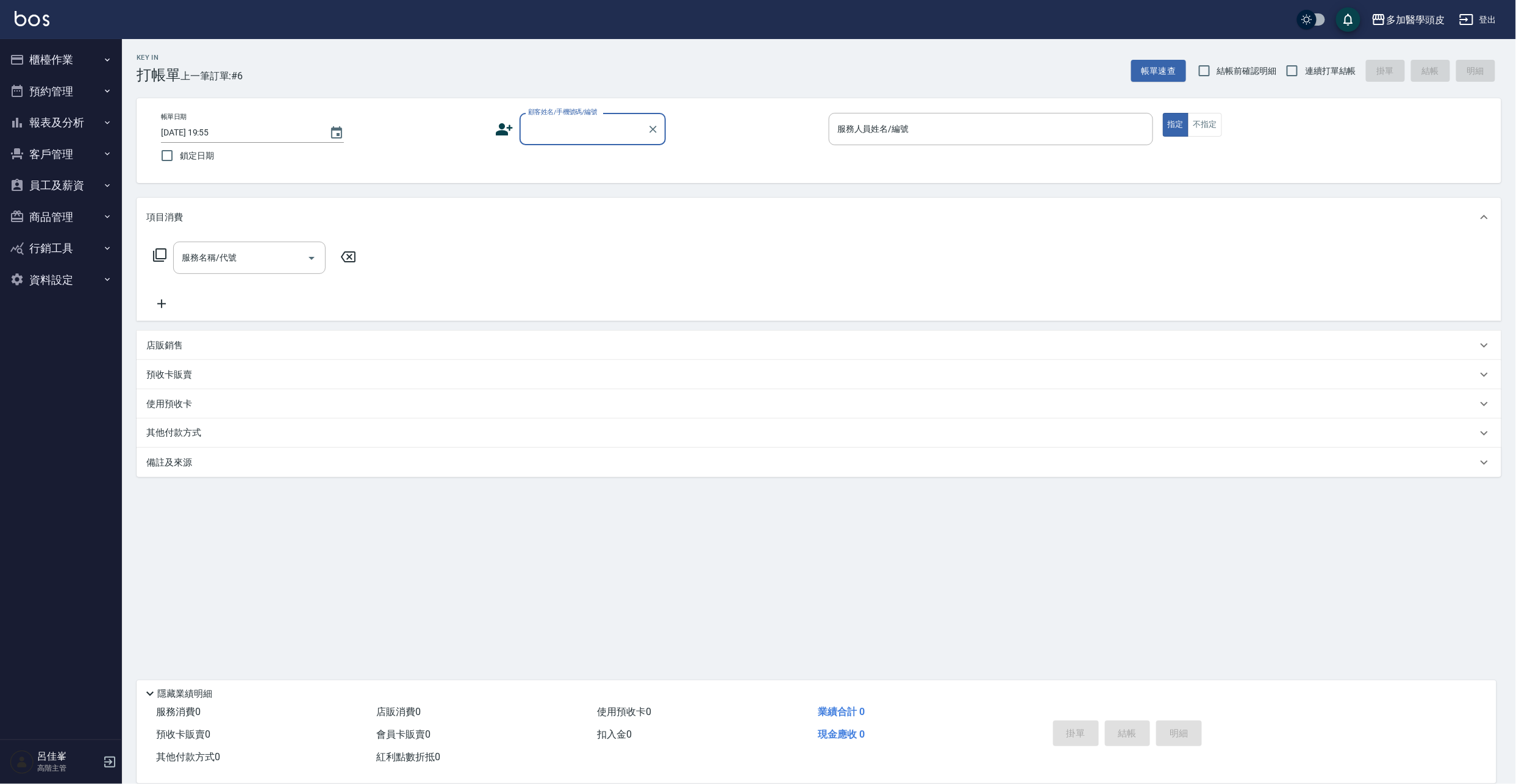
click at [61, 55] on button "櫃檯作業" at bounding box center [61, 59] width 112 height 32
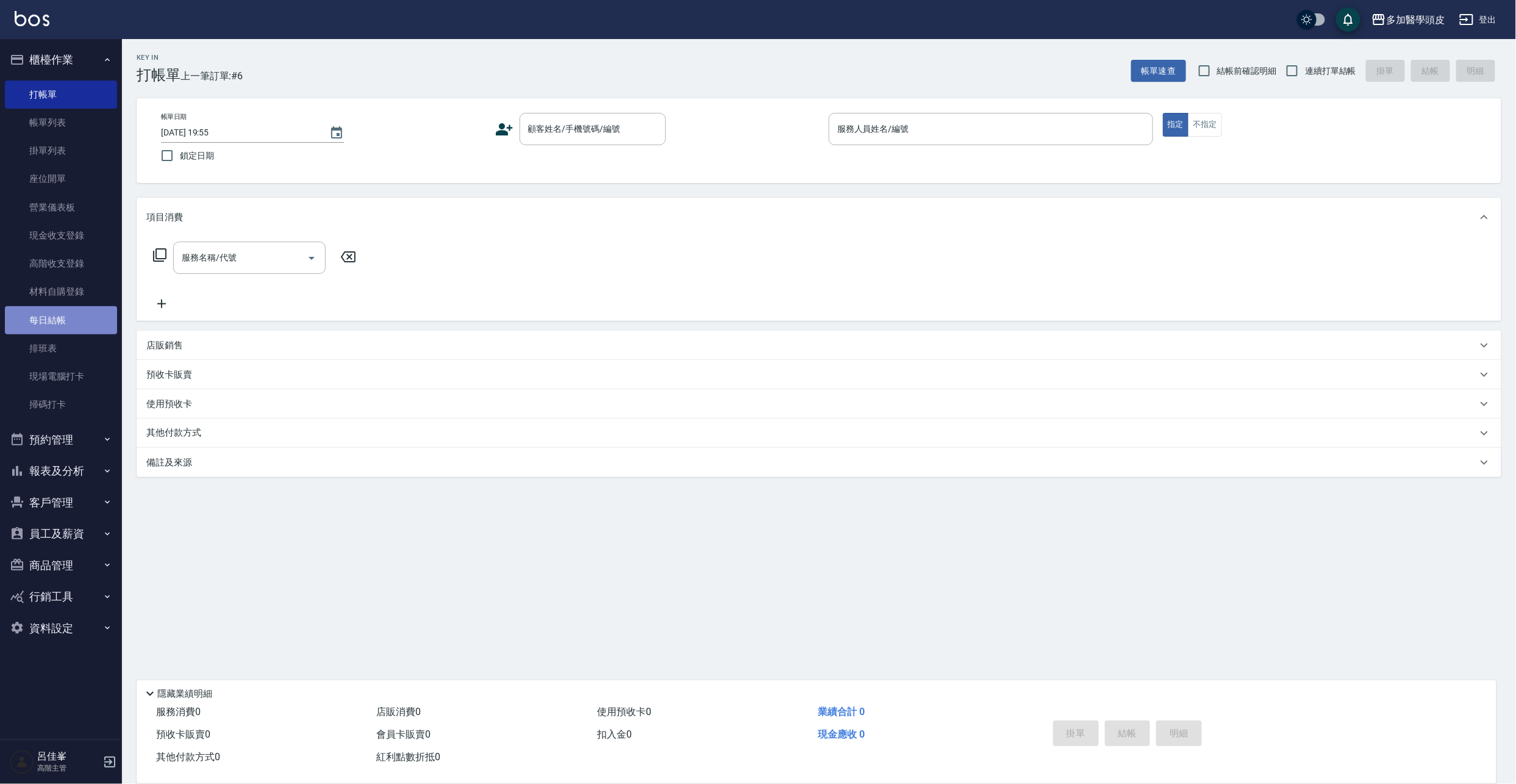
click at [63, 322] on link "每日結帳" at bounding box center [61, 320] width 112 height 28
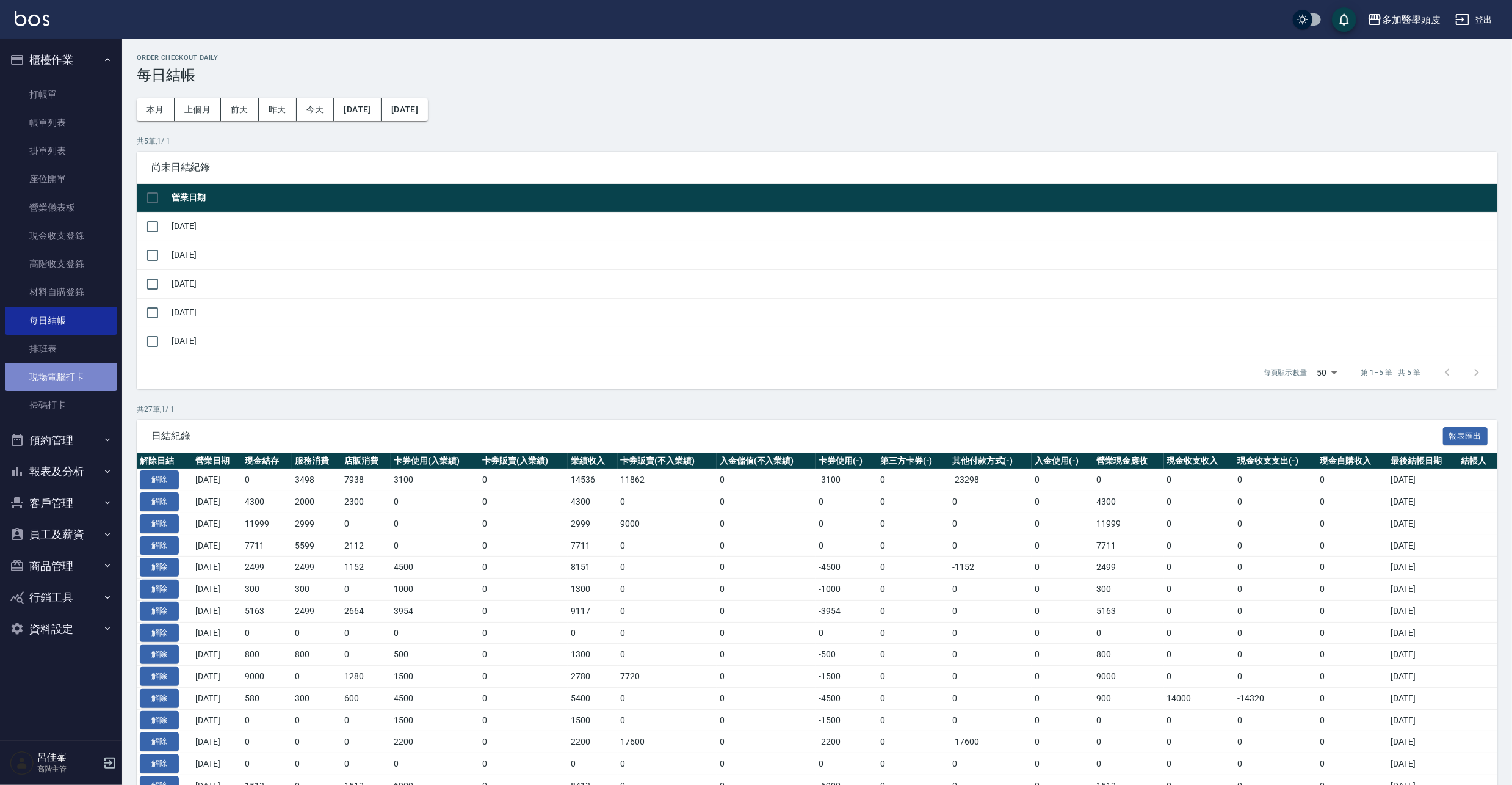
click at [51, 386] on link "現場電腦打卡" at bounding box center [61, 376] width 113 height 28
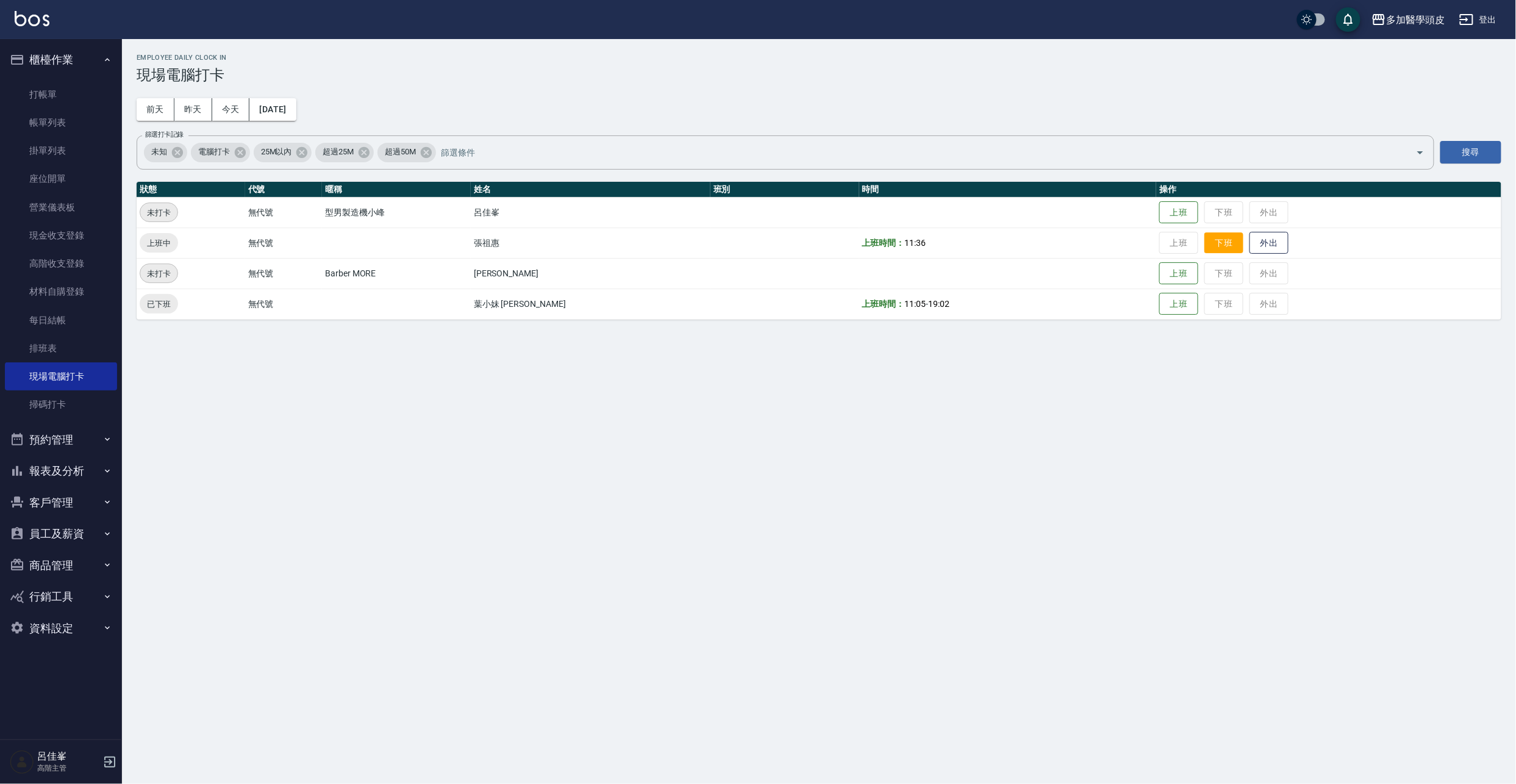
click at [1205, 247] on button "下班" at bounding box center [1224, 243] width 39 height 21
